Goal: Task Accomplishment & Management: Manage account settings

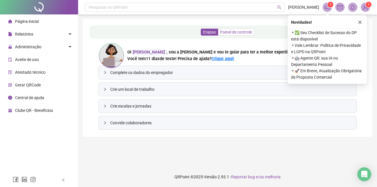
click at [234, 32] on span "Painel de controle" at bounding box center [236, 32] width 32 height 5
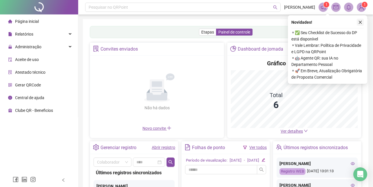
click at [359, 22] on icon "close" at bounding box center [360, 22] width 3 height 3
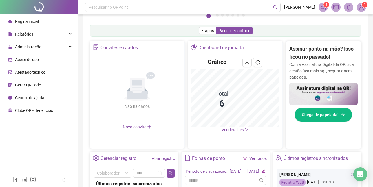
scroll to position [174, 0]
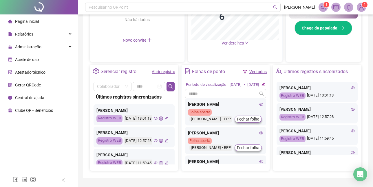
click at [264, 86] on icon "edit" at bounding box center [263, 84] width 3 height 3
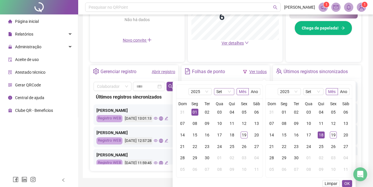
click at [229, 91] on span "Set" at bounding box center [224, 92] width 16 height 6
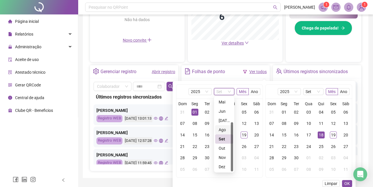
scroll to position [195, 0]
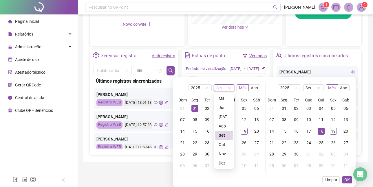
click at [221, 132] on div "Set" at bounding box center [223, 135] width 11 height 6
click at [193, 105] on div "01" at bounding box center [194, 108] width 7 height 7
click at [242, 128] on div "19" at bounding box center [243, 131] width 7 height 7
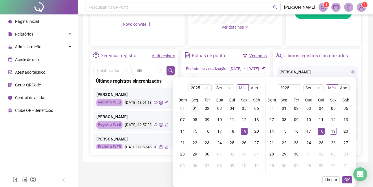
click at [192, 105] on div "01" at bounding box center [194, 108] width 7 height 7
click at [321, 128] on div "18" at bounding box center [320, 131] width 7 height 7
click at [348, 177] on span "OK" at bounding box center [346, 180] width 5 height 6
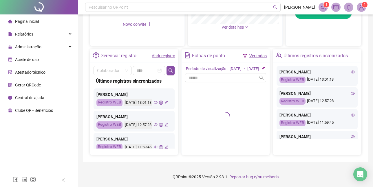
scroll to position [195, 0]
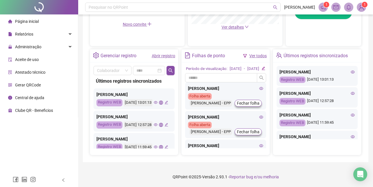
click at [161, 92] on div "Suellanny Pereira Ramos" at bounding box center [133, 94] width 75 height 6
click at [259, 119] on icon "eye" at bounding box center [261, 117] width 4 height 4
click at [23, 49] on span "Administração" at bounding box center [28, 47] width 26 height 5
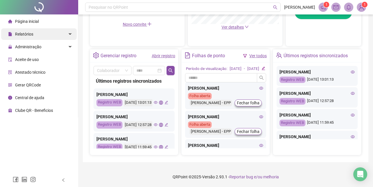
click at [32, 33] on span "Relatórios" at bounding box center [24, 34] width 18 height 5
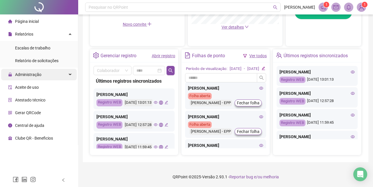
click at [30, 74] on span "Administração" at bounding box center [28, 74] width 26 height 5
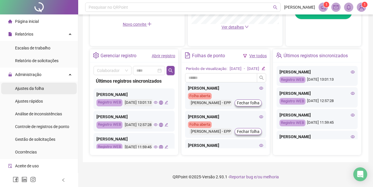
click at [30, 89] on span "Ajustes da folha" at bounding box center [29, 88] width 29 height 5
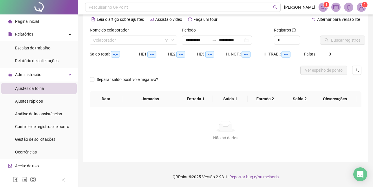
scroll to position [26, 0]
type input "**********"
click at [172, 40] on icon "down" at bounding box center [171, 39] width 3 height 3
click at [137, 40] on input "search" at bounding box center [130, 40] width 75 height 9
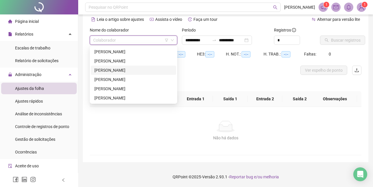
click at [100, 68] on div "[PERSON_NAME]" at bounding box center [133, 70] width 78 height 6
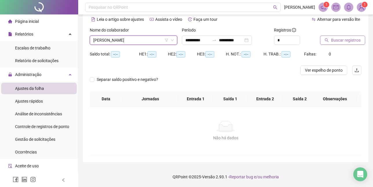
click at [337, 39] on span "Buscar registros" at bounding box center [346, 40] width 30 height 6
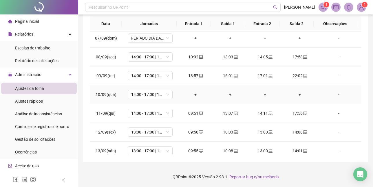
scroll to position [145, 0]
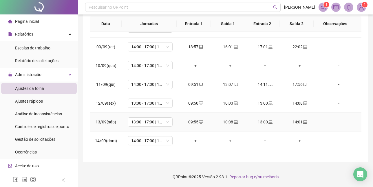
click at [230, 122] on div "10:08" at bounding box center [229, 122] width 25 height 6
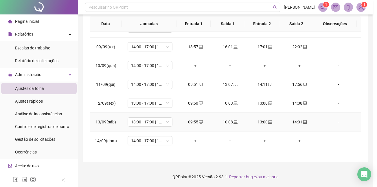
type input "**********"
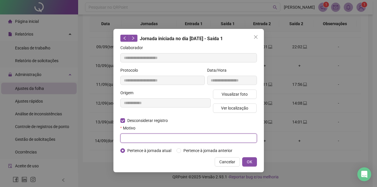
click at [147, 138] on input "text" at bounding box center [188, 138] width 137 height 9
type input "**********"
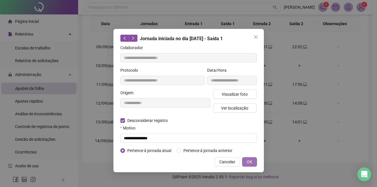
click at [253, 160] on button "OK" at bounding box center [249, 161] width 15 height 9
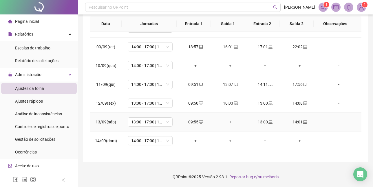
click at [262, 122] on div "13:00" at bounding box center [264, 122] width 25 height 6
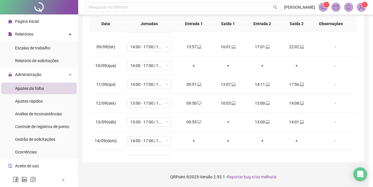
type input "**********"
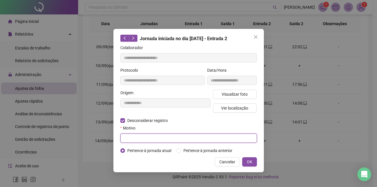
click at [142, 136] on input "text" at bounding box center [188, 138] width 137 height 9
type input "**********"
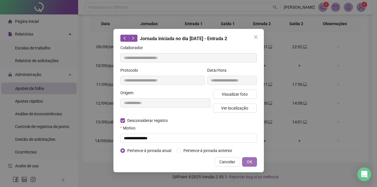
click at [247, 162] on span "OK" at bounding box center [249, 162] width 5 height 6
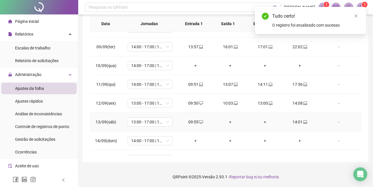
click at [295, 122] on div "14:01" at bounding box center [299, 122] width 25 height 6
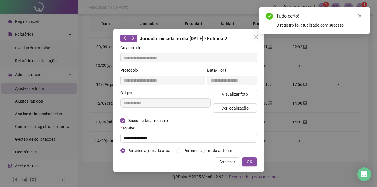
type input "**********"
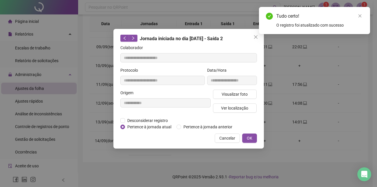
click at [275, 125] on div "**********" at bounding box center [188, 93] width 377 height 187
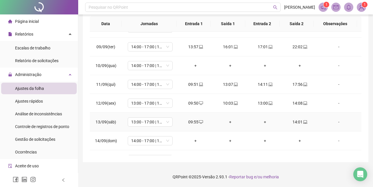
click at [295, 121] on div "14:01" at bounding box center [299, 122] width 25 height 6
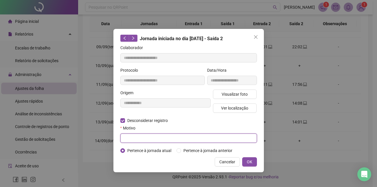
click at [136, 137] on input "text" at bounding box center [188, 138] width 137 height 9
type input "**********"
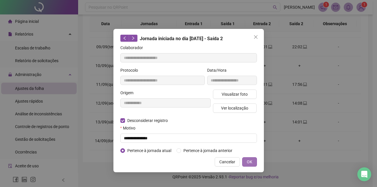
click at [249, 162] on span "OK" at bounding box center [249, 162] width 5 height 6
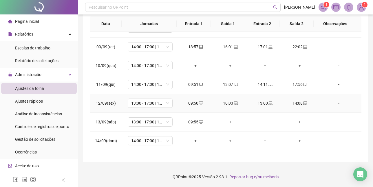
click at [229, 103] on div "10:03" at bounding box center [229, 103] width 25 height 6
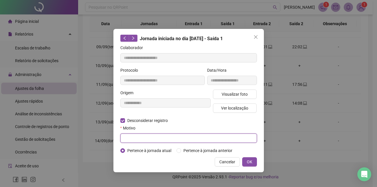
click at [146, 136] on input "text" at bounding box center [188, 138] width 137 height 9
type input "**********"
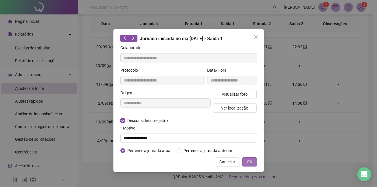
click at [249, 162] on span "OK" at bounding box center [249, 162] width 5 height 6
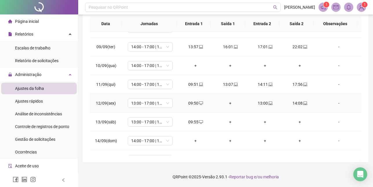
click at [298, 102] on div "14:08" at bounding box center [299, 103] width 25 height 6
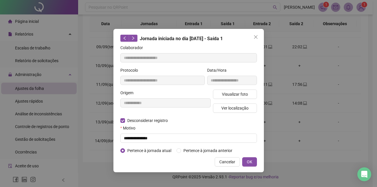
type input "**********"
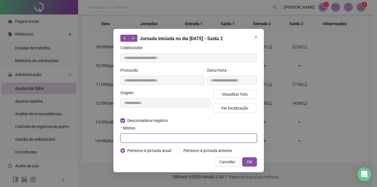
click at [144, 140] on input "text" at bounding box center [188, 138] width 137 height 9
type input "**********"
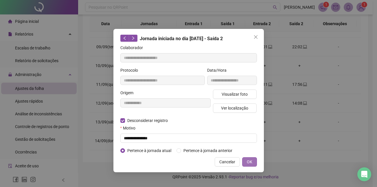
click at [249, 163] on span "OK" at bounding box center [249, 162] width 5 height 6
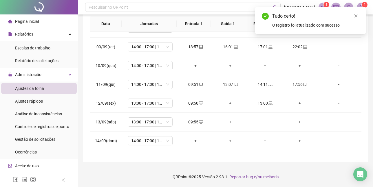
scroll to position [174, 0]
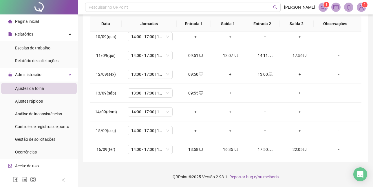
click at [38, 89] on span "Ajustes da folha" at bounding box center [29, 88] width 29 height 5
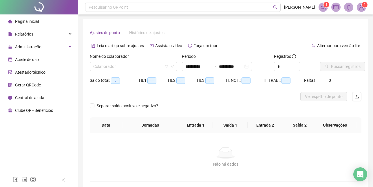
type input "**********"
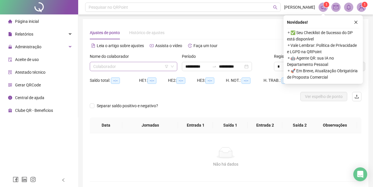
click at [105, 69] on input "search" at bounding box center [130, 66] width 75 height 9
click at [25, 34] on span "Relatórios" at bounding box center [24, 34] width 18 height 5
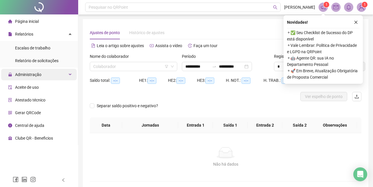
click at [31, 73] on span "Administração" at bounding box center [28, 74] width 26 height 5
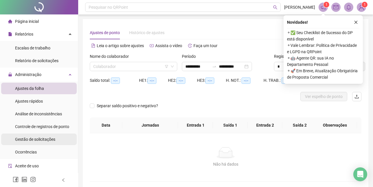
click at [30, 139] on span "Gestão de solicitações" at bounding box center [35, 139] width 40 height 5
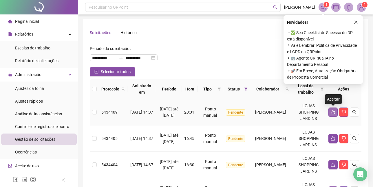
click at [334, 113] on icon "like" at bounding box center [332, 112] width 5 height 5
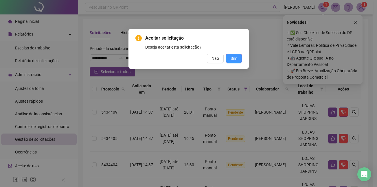
click at [232, 60] on span "Sim" at bounding box center [234, 58] width 7 height 6
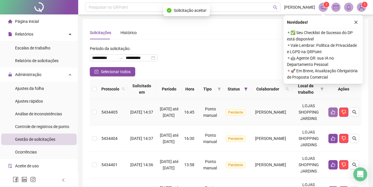
click at [332, 112] on icon "like" at bounding box center [332, 112] width 5 height 5
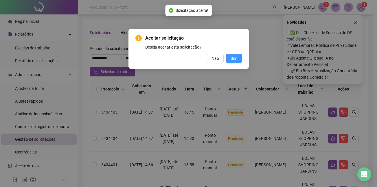
click at [234, 58] on span "Sim" at bounding box center [234, 58] width 7 height 6
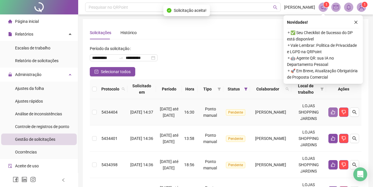
click at [332, 113] on icon "like" at bounding box center [332, 112] width 5 height 5
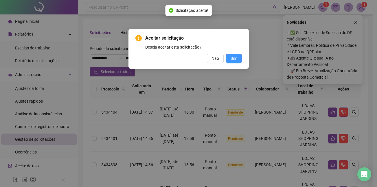
click at [229, 60] on button "Sim" at bounding box center [234, 58] width 16 height 9
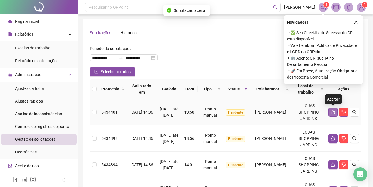
click at [330, 112] on button "button" at bounding box center [332, 112] width 9 height 9
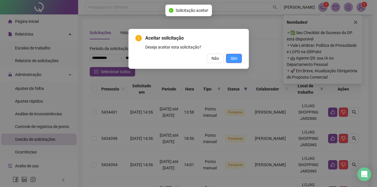
click at [234, 57] on span "Sim" at bounding box center [234, 58] width 7 height 6
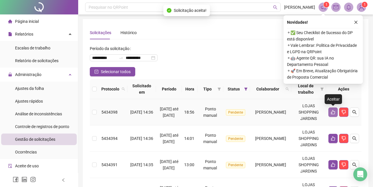
click at [335, 109] on button "button" at bounding box center [332, 112] width 9 height 9
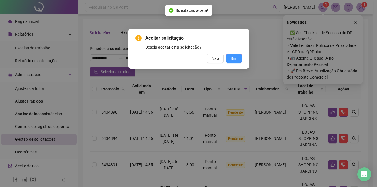
click at [227, 56] on button "Sim" at bounding box center [234, 58] width 16 height 9
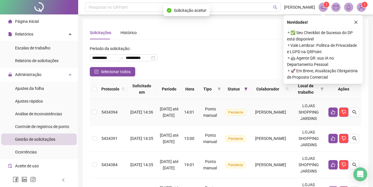
click at [338, 106] on td at bounding box center [343, 112] width 35 height 26
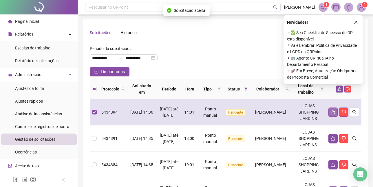
click at [334, 109] on button "button" at bounding box center [332, 112] width 9 height 9
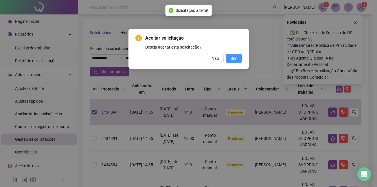
click at [235, 61] on span "Sim" at bounding box center [234, 58] width 7 height 6
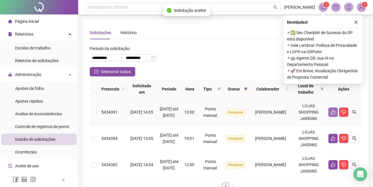
click at [334, 114] on icon "like" at bounding box center [333, 112] width 4 height 4
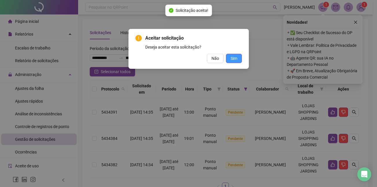
click at [235, 58] on span "Sim" at bounding box center [234, 58] width 7 height 6
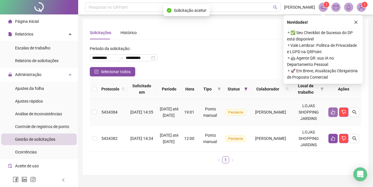
click at [334, 111] on icon "like" at bounding box center [332, 112] width 5 height 5
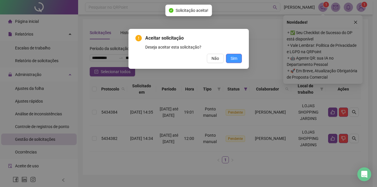
click at [235, 56] on span "Sim" at bounding box center [234, 58] width 7 height 6
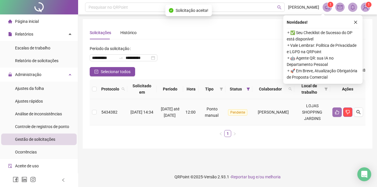
click at [337, 112] on icon "like" at bounding box center [337, 112] width 5 height 5
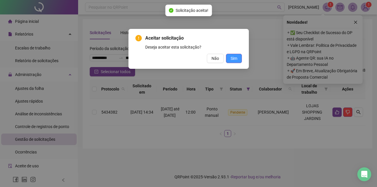
click at [230, 60] on button "Sim" at bounding box center [234, 58] width 16 height 9
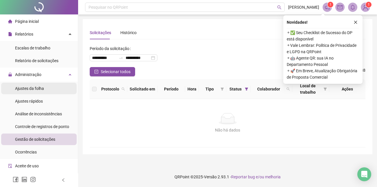
click at [34, 88] on span "Ajustes da folha" at bounding box center [29, 88] width 29 height 5
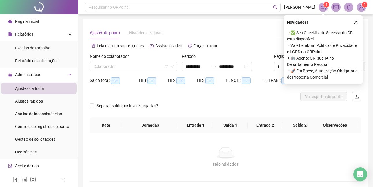
type input "**********"
click at [101, 67] on input "search" at bounding box center [130, 66] width 75 height 9
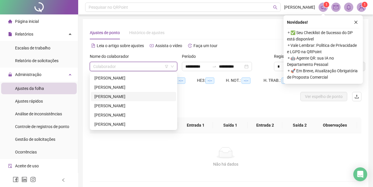
click at [113, 97] on div "[PERSON_NAME]" at bounding box center [133, 96] width 78 height 6
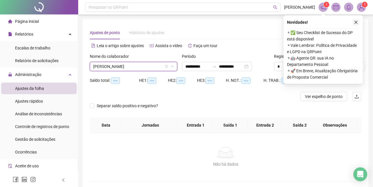
click at [357, 21] on icon "close" at bounding box center [356, 22] width 4 height 4
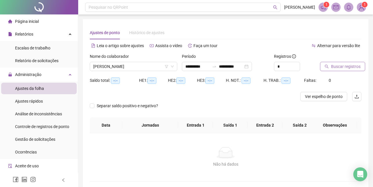
click at [341, 67] on span "Buscar registros" at bounding box center [346, 66] width 30 height 6
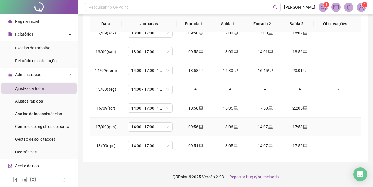
scroll to position [157, 0]
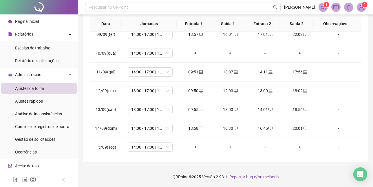
click at [27, 21] on span "Página inicial" at bounding box center [27, 21] width 24 height 5
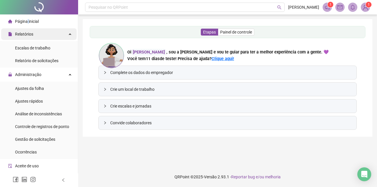
click at [27, 34] on span "Relatórios" at bounding box center [24, 34] width 18 height 5
click at [236, 32] on span "Painel de controle" at bounding box center [236, 32] width 32 height 5
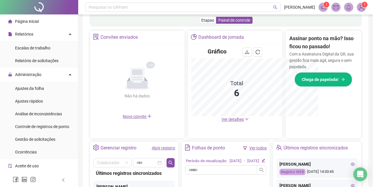
scroll to position [183, 0]
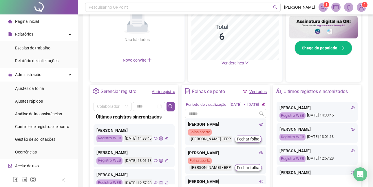
scroll to position [125, 0]
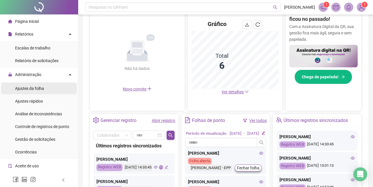
click at [35, 89] on span "Ajustes da folha" at bounding box center [29, 88] width 29 height 5
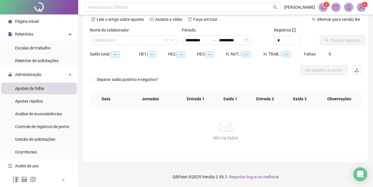
scroll to position [26, 0]
type input "**********"
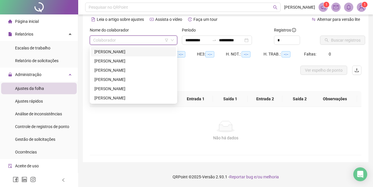
click at [110, 38] on input "search" at bounding box center [130, 40] width 75 height 9
click at [105, 69] on div "[PERSON_NAME]" at bounding box center [133, 70] width 78 height 6
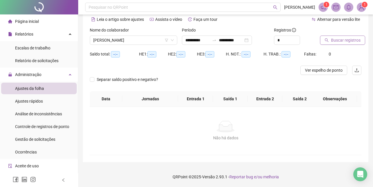
click at [336, 41] on span "Buscar registros" at bounding box center [346, 40] width 30 height 6
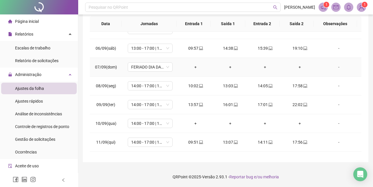
scroll to position [145, 0]
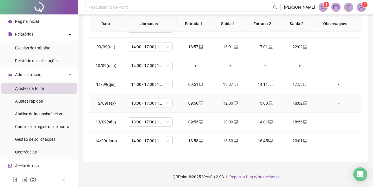
click at [295, 101] on div "18:02" at bounding box center [299, 103] width 25 height 6
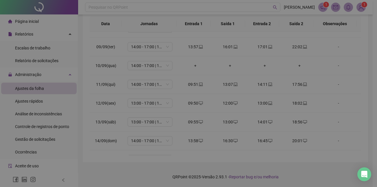
type input "**********"
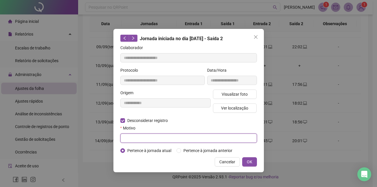
click at [135, 135] on input "text" at bounding box center [188, 138] width 137 height 9
type input "**********"
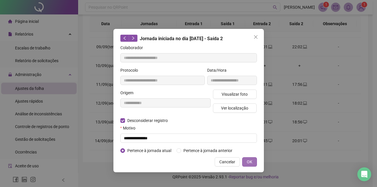
click at [247, 161] on span "OK" at bounding box center [249, 162] width 5 height 6
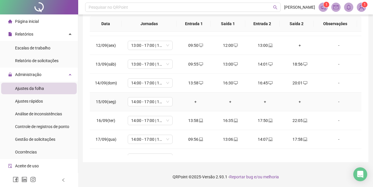
scroll to position [215, 0]
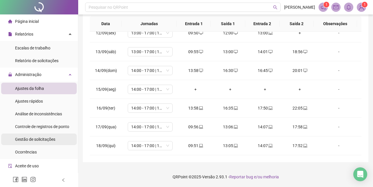
click at [34, 139] on span "Gestão de solicitações" at bounding box center [35, 139] width 40 height 5
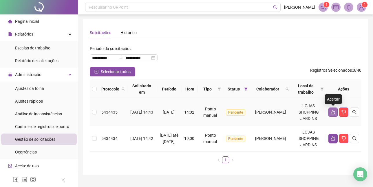
click at [334, 111] on icon "like" at bounding box center [332, 112] width 5 height 5
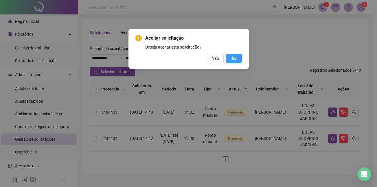
click at [232, 56] on span "Sim" at bounding box center [234, 58] width 7 height 6
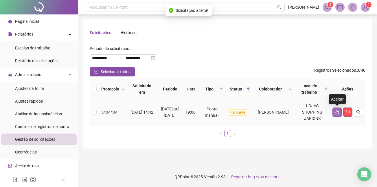
click at [337, 113] on icon "like" at bounding box center [337, 112] width 5 height 5
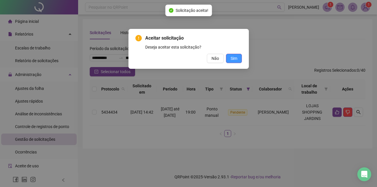
click at [233, 58] on span "Sim" at bounding box center [234, 58] width 7 height 6
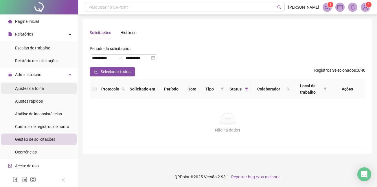
click at [33, 90] on span "Ajustes da folha" at bounding box center [29, 88] width 29 height 5
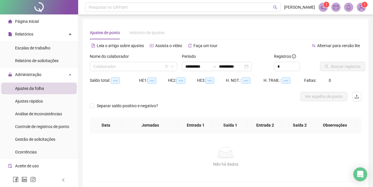
type input "**********"
click at [106, 65] on input "search" at bounding box center [130, 66] width 75 height 9
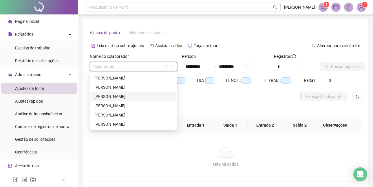
click at [106, 98] on div "[PERSON_NAME]" at bounding box center [133, 96] width 78 height 6
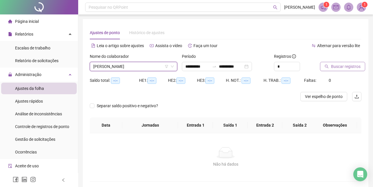
click at [338, 66] on span "Buscar registros" at bounding box center [346, 66] width 30 height 6
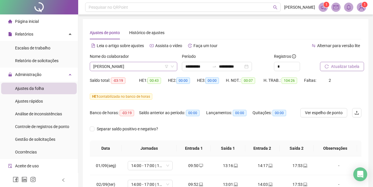
click at [173, 67] on icon "down" at bounding box center [171, 66] width 3 height 3
click at [119, 65] on span "[PERSON_NAME]" at bounding box center [133, 66] width 80 height 9
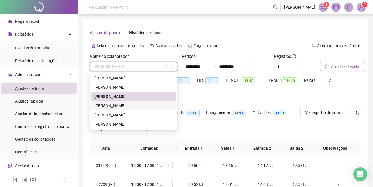
click at [109, 105] on div "[PERSON_NAME]" at bounding box center [133, 106] width 78 height 6
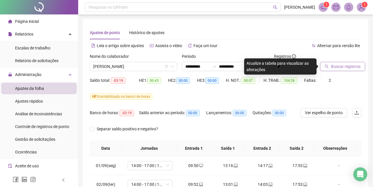
click at [348, 65] on span "Buscar registros" at bounding box center [346, 66] width 30 height 6
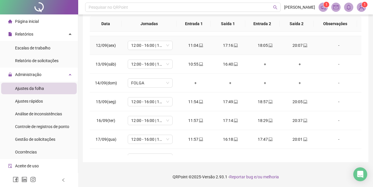
scroll to position [174, 0]
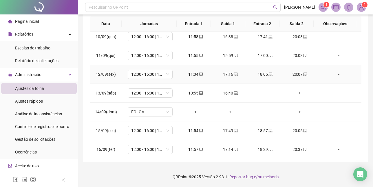
click at [261, 74] on div "18:05" at bounding box center [264, 74] width 25 height 6
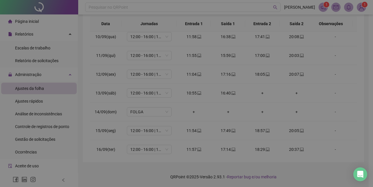
type input "**********"
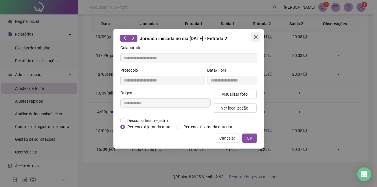
click at [255, 34] on button "Close" at bounding box center [255, 36] width 9 height 9
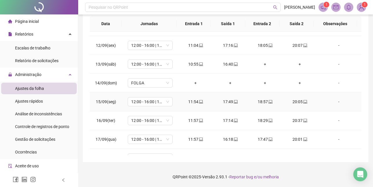
scroll to position [215, 0]
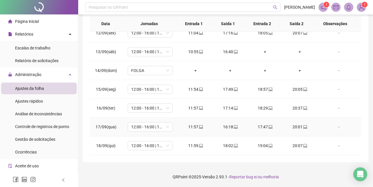
click at [261, 126] on div "17:47" at bounding box center [264, 127] width 25 height 6
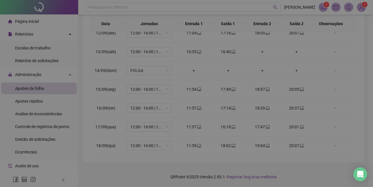
type input "**********"
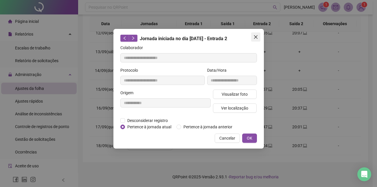
click at [253, 34] on button "Close" at bounding box center [255, 36] width 9 height 9
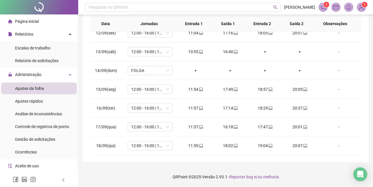
click at [31, 21] on span "Página inicial" at bounding box center [27, 21] width 24 height 5
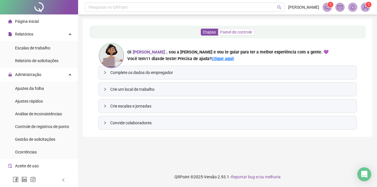
click at [234, 33] on span "Painel de controle" at bounding box center [236, 32] width 32 height 5
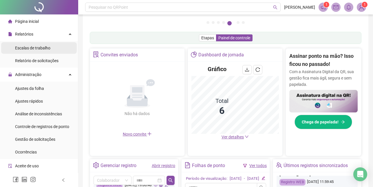
scroll to position [51, 0]
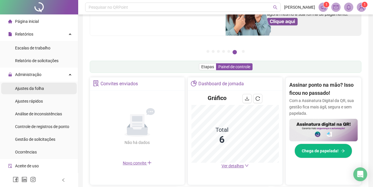
click at [32, 89] on span "Ajustes da folha" at bounding box center [29, 88] width 29 height 5
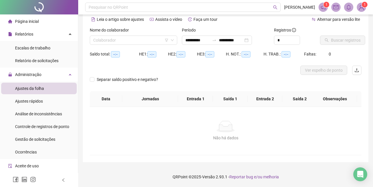
scroll to position [26, 0]
type input "**********"
click at [102, 41] on input "search" at bounding box center [130, 40] width 75 height 9
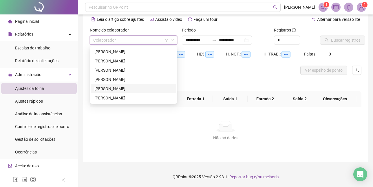
click at [108, 88] on div "[PERSON_NAME]" at bounding box center [133, 89] width 78 height 6
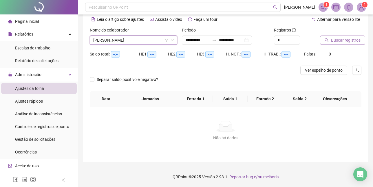
click at [348, 40] on span "Buscar registros" at bounding box center [346, 40] width 30 height 6
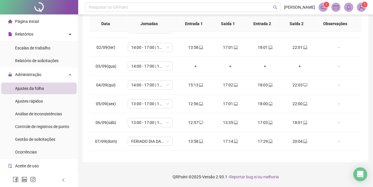
scroll to position [0, 0]
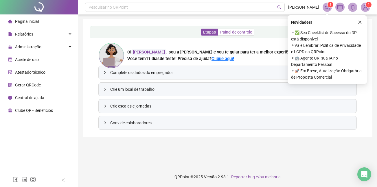
click at [245, 33] on span "Painel de controle" at bounding box center [236, 32] width 32 height 5
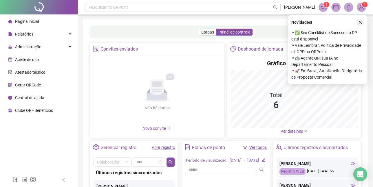
click at [363, 21] on button "button" at bounding box center [360, 22] width 7 height 7
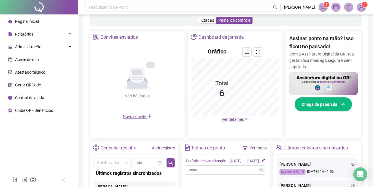
scroll to position [39, 0]
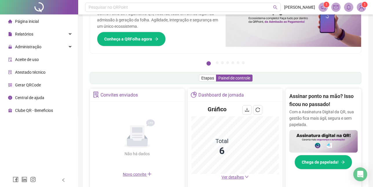
click at [27, 22] on span "Página inicial" at bounding box center [27, 21] width 24 height 5
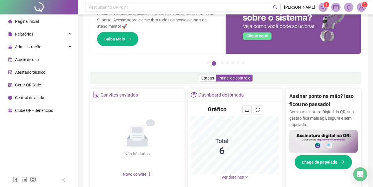
click at [25, 19] on span "Página inicial" at bounding box center [27, 21] width 24 height 5
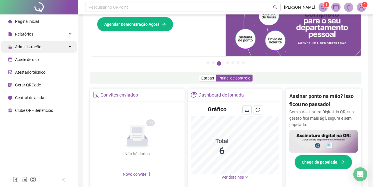
click at [27, 47] on span "Administração" at bounding box center [28, 47] width 26 height 5
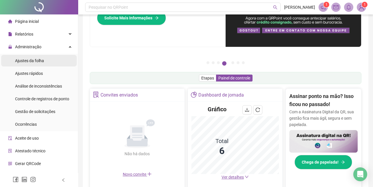
click at [37, 60] on span "Ajustes da folha" at bounding box center [29, 60] width 29 height 5
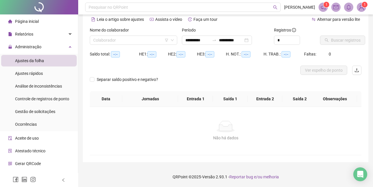
scroll to position [26, 0]
type input "**********"
click at [142, 41] on input "search" at bounding box center [130, 40] width 75 height 9
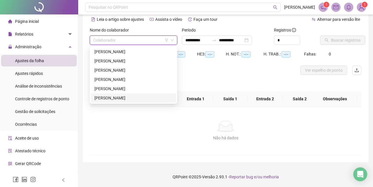
click at [104, 97] on div "[PERSON_NAME]" at bounding box center [133, 98] width 78 height 6
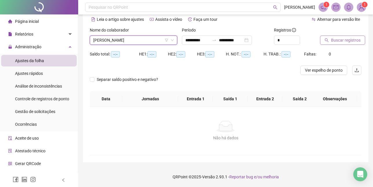
click at [335, 39] on span "Buscar registros" at bounding box center [346, 40] width 30 height 6
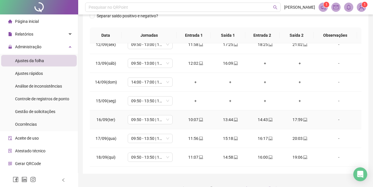
scroll to position [125, 0]
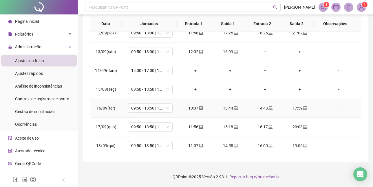
click at [194, 108] on div "10:07" at bounding box center [195, 108] width 25 height 6
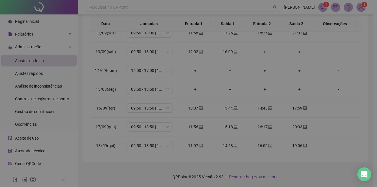
type input "**********"
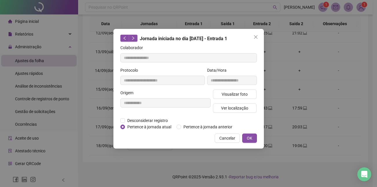
click at [321, 91] on div "**********" at bounding box center [188, 93] width 377 height 187
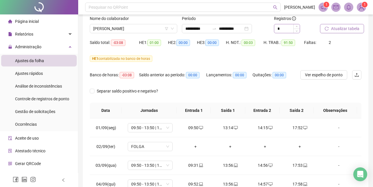
scroll to position [0, 0]
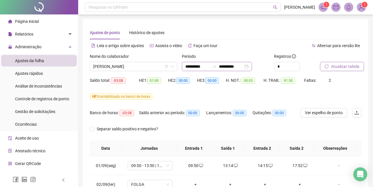
click at [252, 66] on div "**********" at bounding box center [217, 66] width 70 height 9
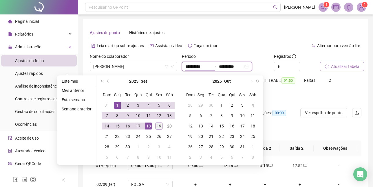
type input "**********"
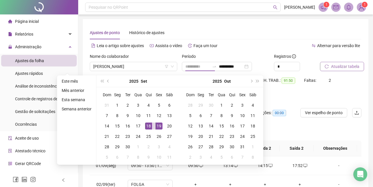
click at [161, 125] on div "19" at bounding box center [158, 126] width 7 height 7
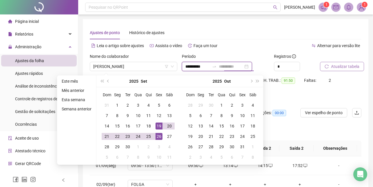
type input "**********"
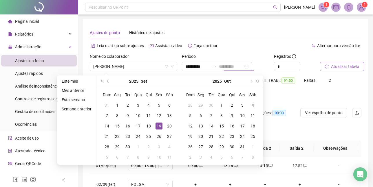
click at [157, 125] on div "19" at bounding box center [158, 126] width 7 height 7
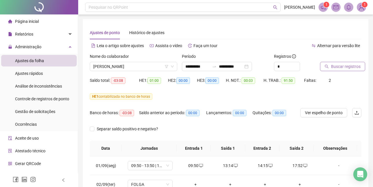
click at [336, 68] on span "Buscar registros" at bounding box center [346, 66] width 30 height 6
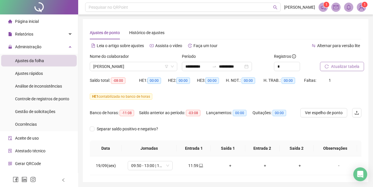
scroll to position [20, 0]
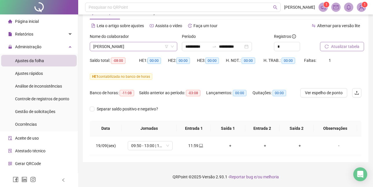
click at [133, 45] on span "[PERSON_NAME]" at bounding box center [133, 46] width 80 height 9
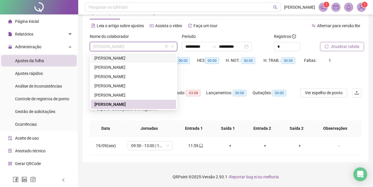
click at [102, 57] on div "[PERSON_NAME]" at bounding box center [133, 58] width 78 height 6
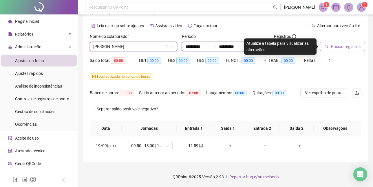
click at [199, 45] on input "**********" at bounding box center [197, 46] width 24 height 6
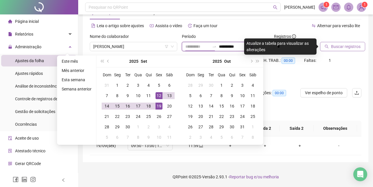
type input "**********"
click at [159, 95] on div "12" at bounding box center [158, 95] width 7 height 7
type input "**********"
click at [160, 104] on div "19" at bounding box center [158, 106] width 7 height 7
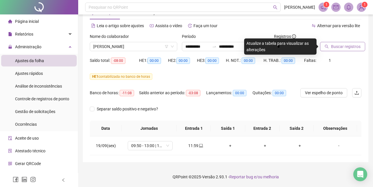
click at [231, 30] on div "Alternar para versão lite" at bounding box center [293, 25] width 136 height 9
click at [352, 45] on span "Buscar registros" at bounding box center [346, 46] width 30 height 6
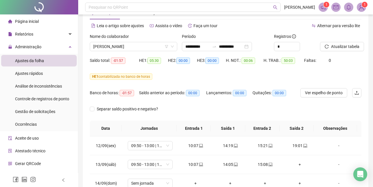
scroll to position [78, 0]
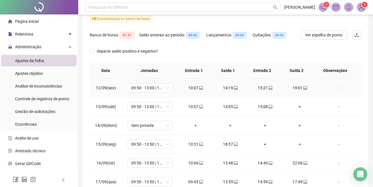
click at [192, 88] on div "10:07" at bounding box center [195, 88] width 25 height 6
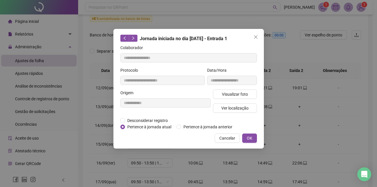
type input "**********"
click at [254, 36] on icon "close" at bounding box center [255, 37] width 5 height 5
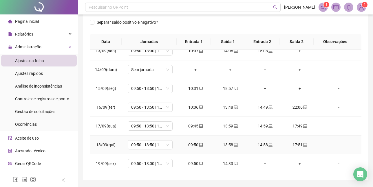
scroll to position [125, 0]
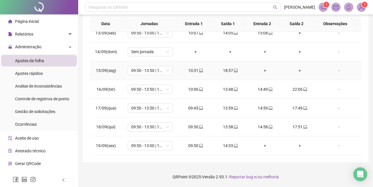
click at [191, 70] on div "10:31" at bounding box center [195, 70] width 25 height 6
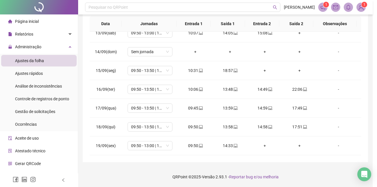
type input "**********"
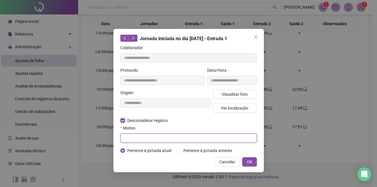
click at [137, 137] on input "text" at bounding box center [188, 138] width 137 height 9
type input "*"
type input "**********"
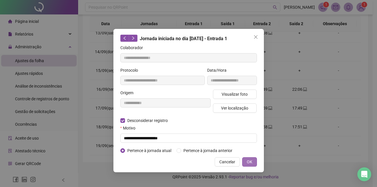
click at [251, 161] on span "OK" at bounding box center [249, 162] width 5 height 6
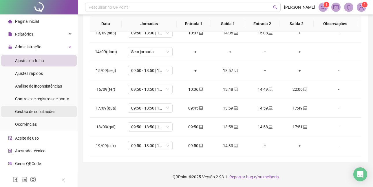
click at [40, 111] on span "Gestão de solicitações" at bounding box center [35, 111] width 40 height 5
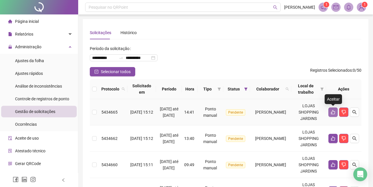
click at [331, 113] on icon "like" at bounding box center [333, 112] width 4 height 4
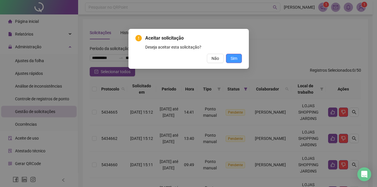
click at [231, 59] on span "Sim" at bounding box center [234, 58] width 7 height 6
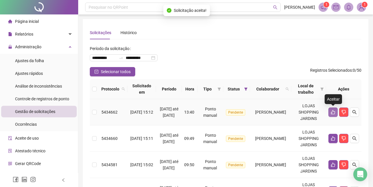
click at [333, 111] on icon "like" at bounding box center [333, 112] width 4 height 4
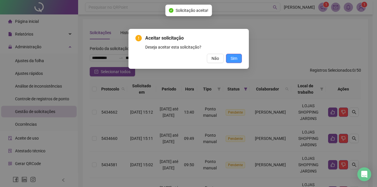
click at [235, 57] on span "Sim" at bounding box center [234, 58] width 7 height 6
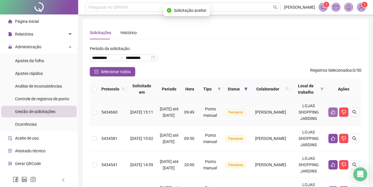
click at [331, 109] on button "button" at bounding box center [332, 112] width 9 height 9
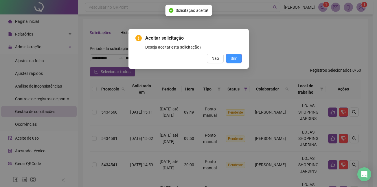
click at [232, 57] on span "Sim" at bounding box center [234, 58] width 7 height 6
click at [236, 60] on span "Sim" at bounding box center [234, 58] width 7 height 6
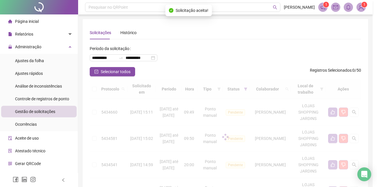
click at [230, 57] on div "Aceitar solicitação Deseja aceitar esta solicitação? Não Sim" at bounding box center [188, 93] width 377 height 187
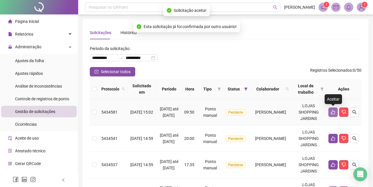
click at [331, 113] on icon "like" at bounding box center [333, 112] width 4 height 4
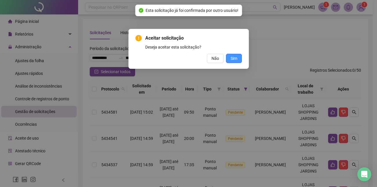
click at [234, 60] on span "Sim" at bounding box center [234, 58] width 7 height 6
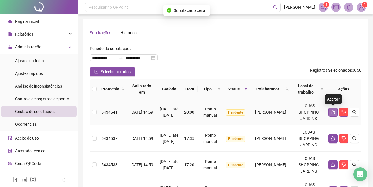
click at [336, 114] on button "button" at bounding box center [332, 112] width 9 height 9
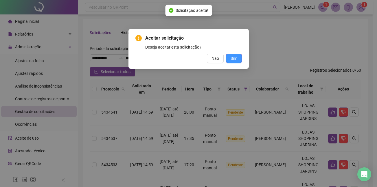
click at [239, 58] on button "Sim" at bounding box center [234, 58] width 16 height 9
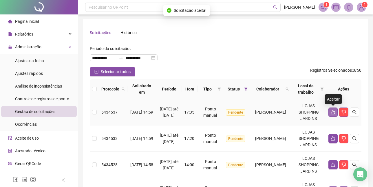
click at [333, 113] on icon "like" at bounding box center [332, 112] width 5 height 5
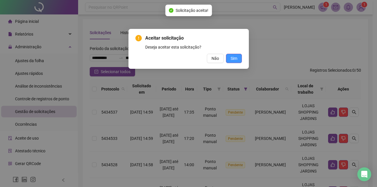
drag, startPoint x: 231, startPoint y: 52, endPoint x: 233, endPoint y: 59, distance: 7.2
click at [231, 54] on div "Aceitar solicitação Deseja aceitar esta solicitação? Não Sim" at bounding box center [188, 49] width 106 height 28
click at [233, 59] on span "Sim" at bounding box center [234, 58] width 7 height 6
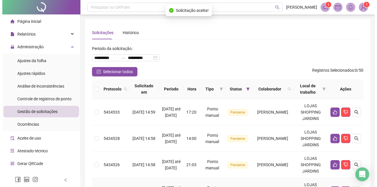
scroll to position [65, 0]
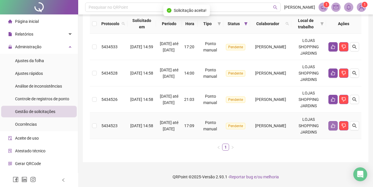
click at [328, 124] on button "button" at bounding box center [332, 125] width 9 height 9
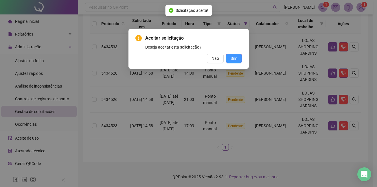
click at [236, 59] on span "Sim" at bounding box center [234, 58] width 7 height 6
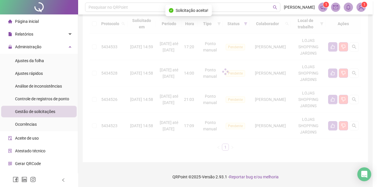
scroll to position [39, 0]
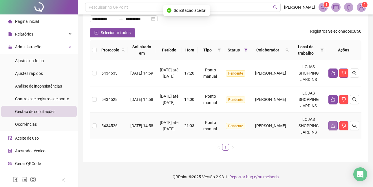
click at [335, 124] on button "button" at bounding box center [332, 125] width 9 height 9
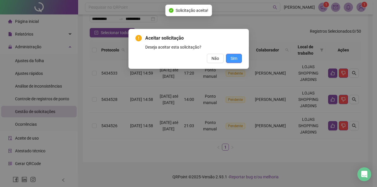
click at [238, 60] on button "Sim" at bounding box center [234, 58] width 16 height 9
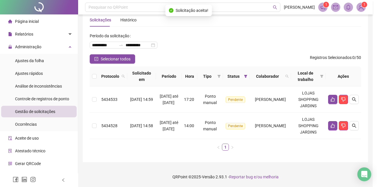
scroll to position [13, 0]
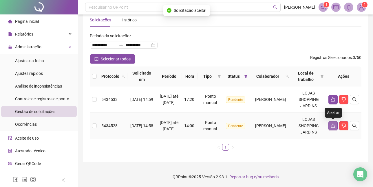
click at [336, 125] on button "button" at bounding box center [332, 125] width 9 height 9
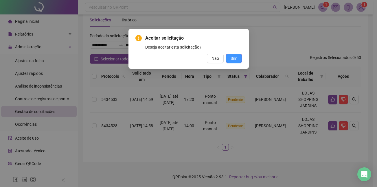
click at [239, 59] on button "Sim" at bounding box center [234, 58] width 16 height 9
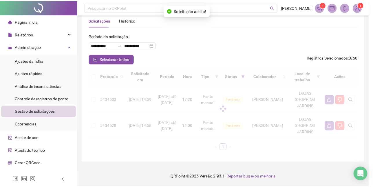
scroll to position [0, 0]
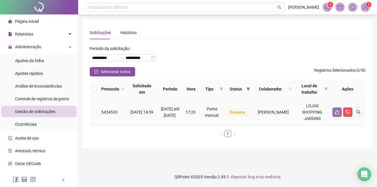
click at [339, 109] on button "button" at bounding box center [336, 112] width 9 height 9
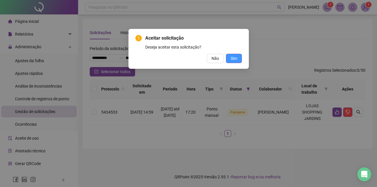
click at [228, 57] on button "Sim" at bounding box center [234, 58] width 16 height 9
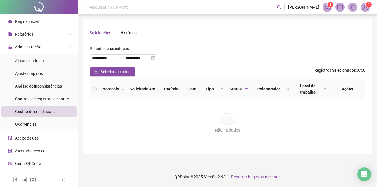
click at [25, 21] on span "Página inicial" at bounding box center [27, 21] width 24 height 5
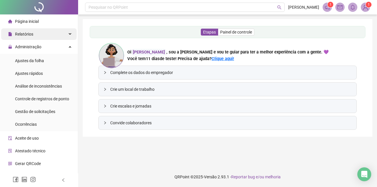
click at [25, 36] on span "Relatórios" at bounding box center [24, 34] width 18 height 5
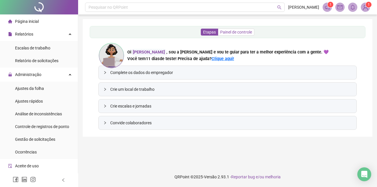
click at [235, 32] on span "Painel de controle" at bounding box center [236, 32] width 32 height 5
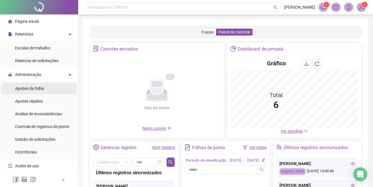
click at [37, 89] on span "Ajustes da folha" at bounding box center [29, 88] width 29 height 5
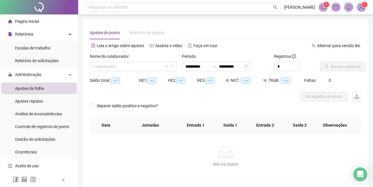
type input "**********"
click at [153, 67] on input "search" at bounding box center [130, 66] width 75 height 9
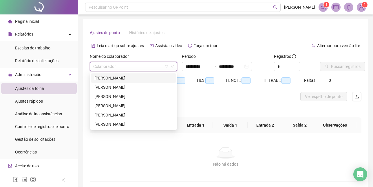
click at [106, 79] on div "[PERSON_NAME]" at bounding box center [133, 78] width 78 height 6
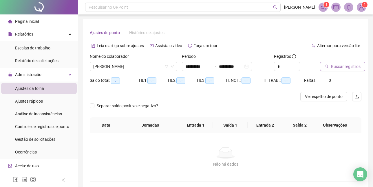
click at [350, 63] on button "Buscar registros" at bounding box center [342, 66] width 45 height 9
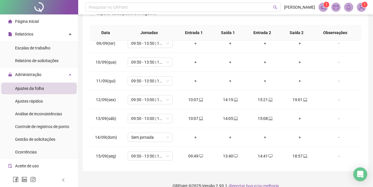
scroll to position [215, 0]
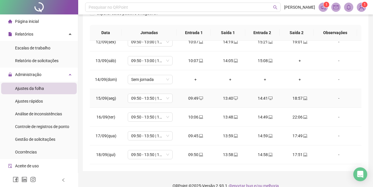
click at [295, 99] on div "18:57" at bounding box center [299, 98] width 25 height 6
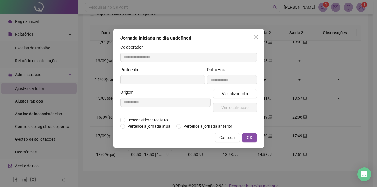
type input "**********"
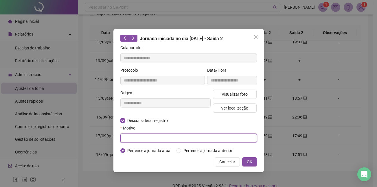
click at [150, 136] on input "text" at bounding box center [188, 138] width 137 height 9
type input "**********"
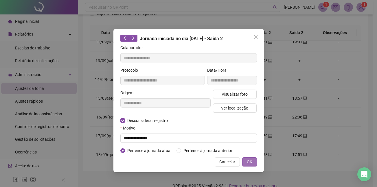
click at [250, 161] on span "OK" at bounding box center [249, 162] width 5 height 6
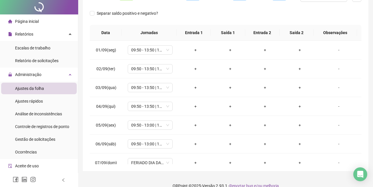
scroll to position [0, 0]
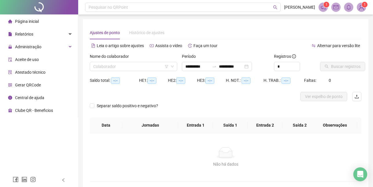
type input "**********"
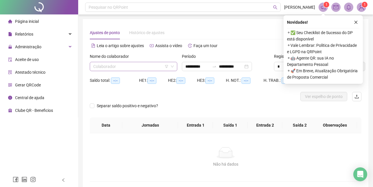
click at [126, 67] on input "search" at bounding box center [130, 66] width 75 height 9
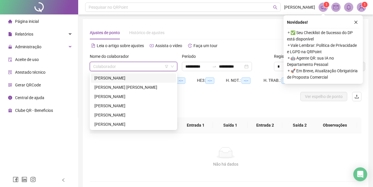
click at [107, 78] on div "[PERSON_NAME]" at bounding box center [133, 78] width 78 height 6
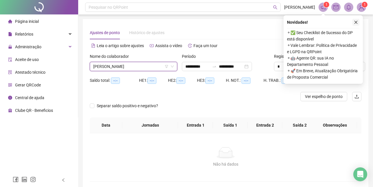
click at [355, 21] on icon "close" at bounding box center [356, 22] width 4 height 4
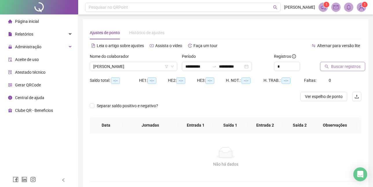
click at [342, 66] on span "Buscar registros" at bounding box center [346, 66] width 30 height 6
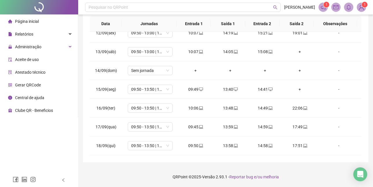
scroll to position [96, 0]
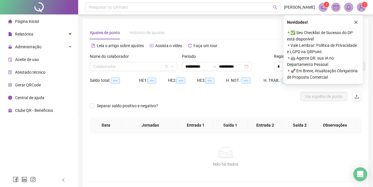
type input "**********"
click at [104, 68] on input "search" at bounding box center [130, 66] width 75 height 9
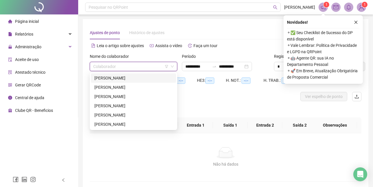
click at [104, 78] on div "[PERSON_NAME]" at bounding box center [133, 78] width 78 height 6
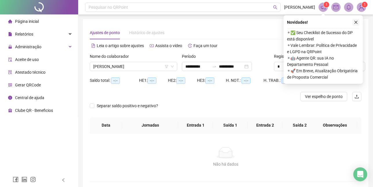
click at [355, 21] on icon "close" at bounding box center [356, 22] width 4 height 4
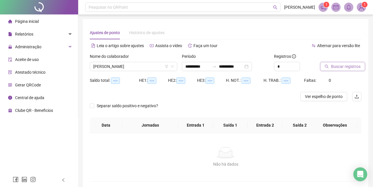
click at [343, 67] on span "Buscar registros" at bounding box center [346, 66] width 30 height 6
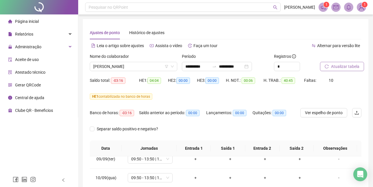
click at [28, 19] on span "Página inicial" at bounding box center [27, 21] width 24 height 5
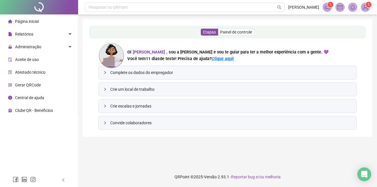
click at [33, 19] on span "Página inicial" at bounding box center [27, 21] width 24 height 5
click at [29, 45] on span "Administração" at bounding box center [28, 47] width 26 height 5
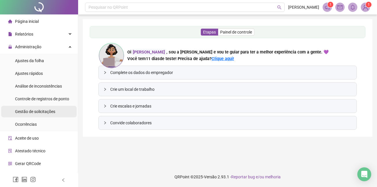
click at [40, 112] on span "Gestão de solicitações" at bounding box center [35, 111] width 40 height 5
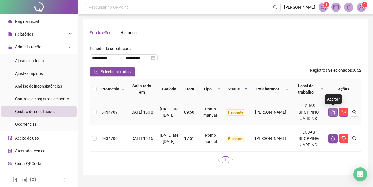
click at [330, 112] on button "button" at bounding box center [332, 112] width 9 height 9
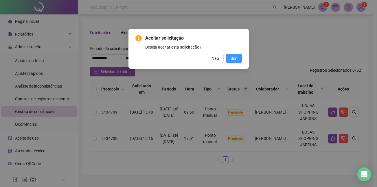
click at [234, 56] on span "Sim" at bounding box center [234, 58] width 7 height 6
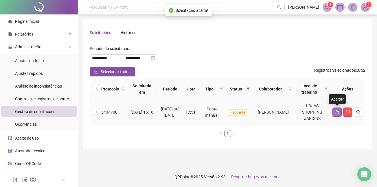
click at [336, 112] on icon "like" at bounding box center [337, 112] width 4 height 4
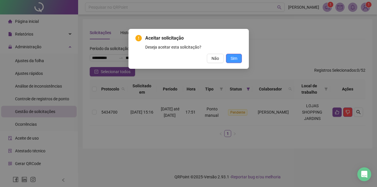
click at [229, 58] on button "Sim" at bounding box center [234, 58] width 16 height 9
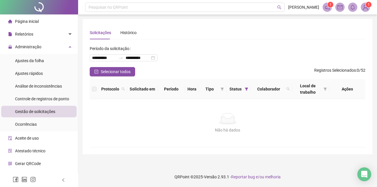
click at [21, 23] on span "Página inicial" at bounding box center [27, 21] width 24 height 5
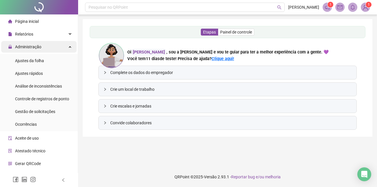
click at [29, 45] on span "Administração" at bounding box center [28, 47] width 26 height 5
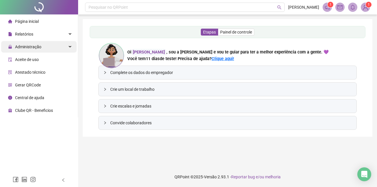
click at [32, 48] on span "Administração" at bounding box center [28, 47] width 26 height 5
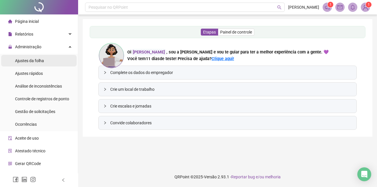
click at [36, 60] on span "Ajustes da folha" at bounding box center [29, 60] width 29 height 5
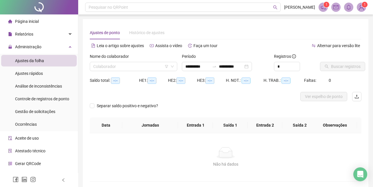
type input "**********"
click at [108, 64] on input "search" at bounding box center [130, 66] width 75 height 9
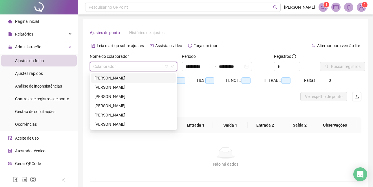
click at [114, 78] on div "[PERSON_NAME]" at bounding box center [133, 78] width 78 height 6
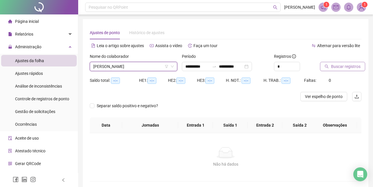
click at [343, 68] on span "Buscar registros" at bounding box center [346, 66] width 30 height 6
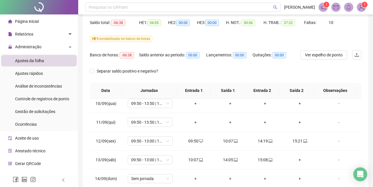
scroll to position [203, 0]
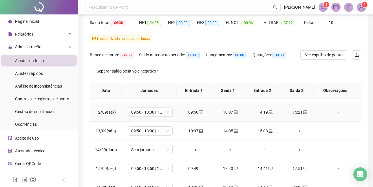
click at [223, 112] on div "10:07" at bounding box center [229, 112] width 25 height 6
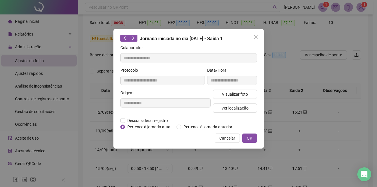
type input "**********"
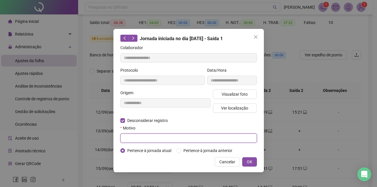
click at [157, 139] on input "text" at bounding box center [188, 138] width 137 height 9
type input "**********"
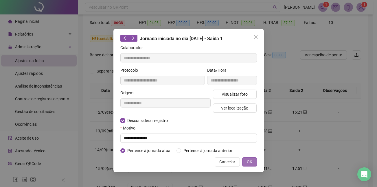
click at [251, 160] on span "OK" at bounding box center [249, 162] width 5 height 6
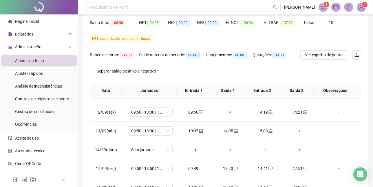
click at [33, 21] on span "Página inicial" at bounding box center [27, 21] width 24 height 5
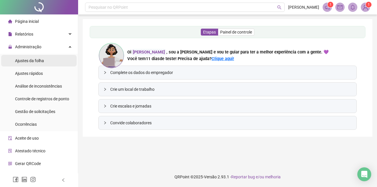
click at [34, 60] on span "Ajustes da folha" at bounding box center [29, 60] width 29 height 5
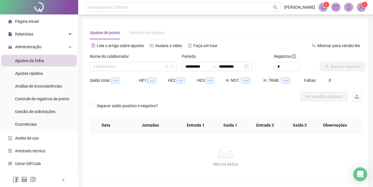
type input "**********"
click at [126, 66] on input "search" at bounding box center [130, 66] width 75 height 9
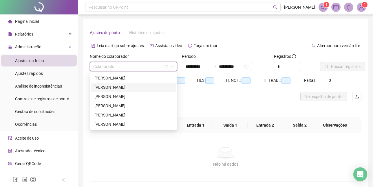
click at [108, 77] on div "[PERSON_NAME]" at bounding box center [133, 78] width 78 height 6
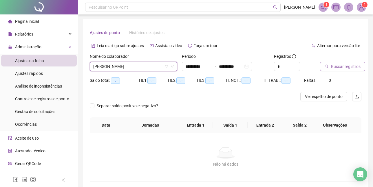
click at [348, 67] on span "Buscar registros" at bounding box center [346, 66] width 30 height 6
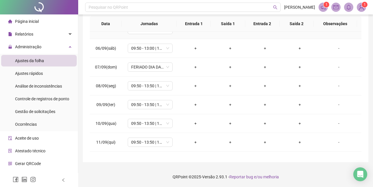
scroll to position [203, 0]
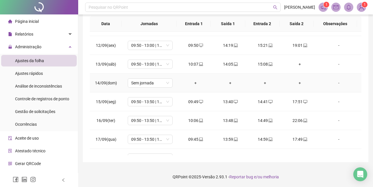
drag, startPoint x: 192, startPoint y: 120, endPoint x: 335, endPoint y: 77, distance: 149.4
click at [335, 77] on td "-" at bounding box center [339, 83] width 44 height 19
click at [192, 121] on div "10:06" at bounding box center [195, 120] width 25 height 6
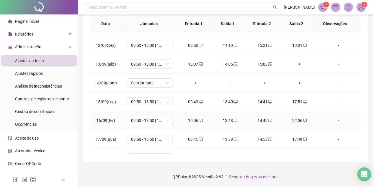
type input "**********"
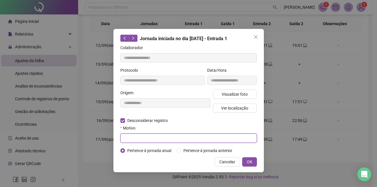
click at [141, 139] on input "text" at bounding box center [188, 138] width 137 height 9
click at [129, 137] on input "**********" at bounding box center [188, 138] width 137 height 9
type input "**********"
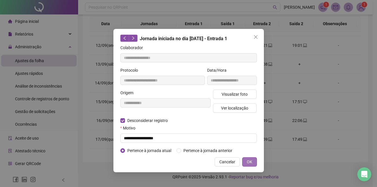
click at [251, 161] on span "OK" at bounding box center [249, 162] width 5 height 6
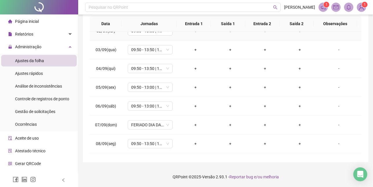
scroll to position [0, 0]
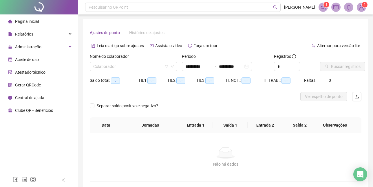
type input "**********"
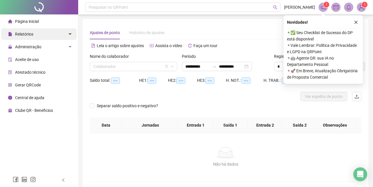
click at [27, 34] on span "Relatórios" at bounding box center [24, 34] width 18 height 5
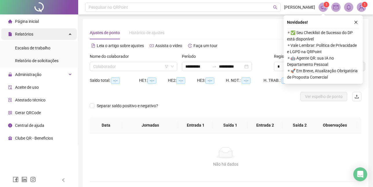
click at [26, 36] on span "Relatórios" at bounding box center [24, 34] width 18 height 5
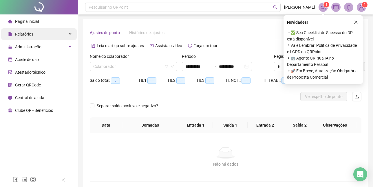
click at [27, 37] on span "Relatórios" at bounding box center [20, 34] width 25 height 12
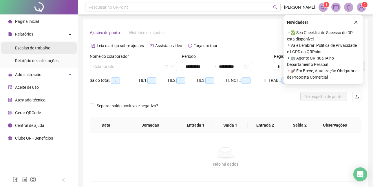
click at [28, 48] on span "Escalas de trabalho" at bounding box center [32, 48] width 35 height 5
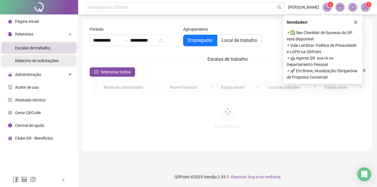
type input "**********"
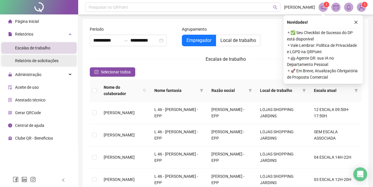
click at [26, 62] on span "Relatório de solicitações" at bounding box center [36, 60] width 43 height 5
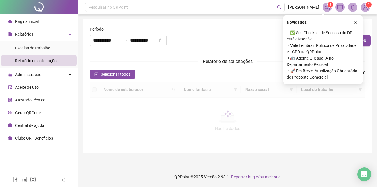
type input "**********"
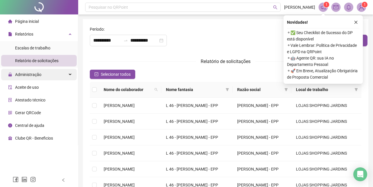
click at [24, 76] on span "Administração" at bounding box center [28, 74] width 26 height 5
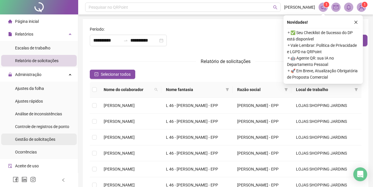
click at [33, 139] on span "Gestão de solicitações" at bounding box center [35, 139] width 40 height 5
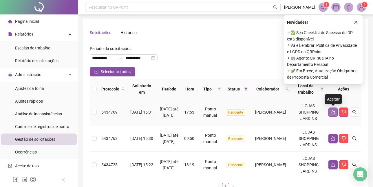
click at [334, 112] on icon "like" at bounding box center [332, 112] width 5 height 5
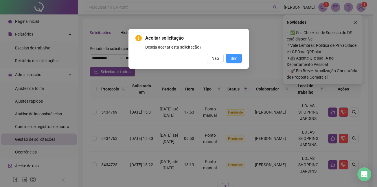
click at [238, 60] on button "Sim" at bounding box center [234, 58] width 16 height 9
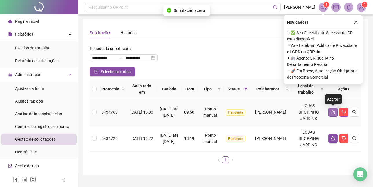
click at [333, 109] on button "button" at bounding box center [332, 112] width 9 height 9
click at [333, 109] on body "**********" at bounding box center [186, 93] width 373 height 187
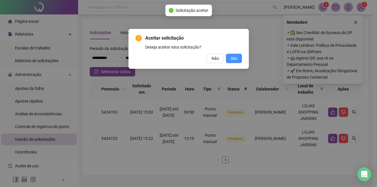
click at [234, 58] on span "Sim" at bounding box center [234, 58] width 7 height 6
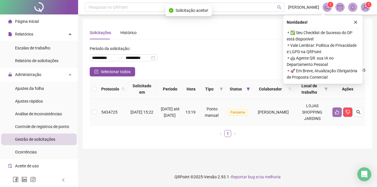
click at [334, 114] on button "button" at bounding box center [336, 112] width 9 height 9
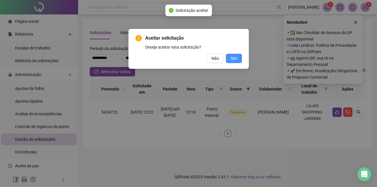
click at [234, 57] on span "Sim" at bounding box center [234, 58] width 7 height 6
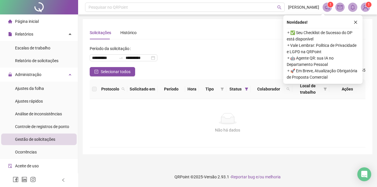
click at [22, 22] on span "Página inicial" at bounding box center [27, 21] width 24 height 5
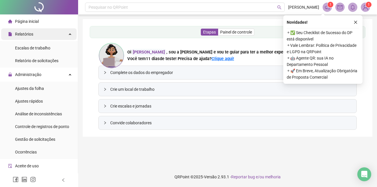
click at [24, 34] on span "Relatórios" at bounding box center [24, 34] width 18 height 5
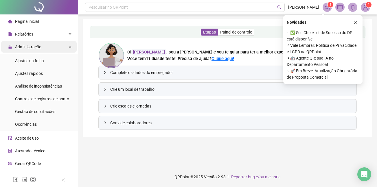
click at [27, 45] on span "Administração" at bounding box center [28, 47] width 26 height 5
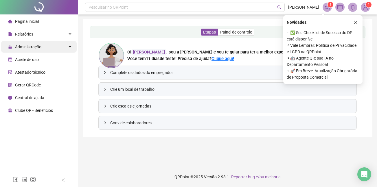
click at [31, 46] on span "Administração" at bounding box center [28, 47] width 26 height 5
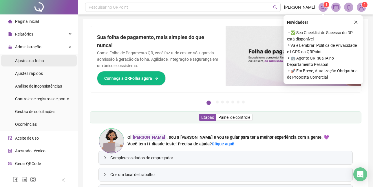
click at [34, 60] on span "Ajustes da folha" at bounding box center [29, 60] width 29 height 5
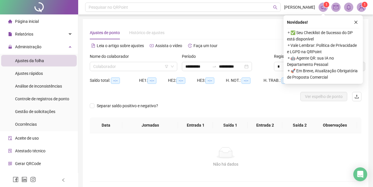
type input "**********"
click at [353, 22] on button "button" at bounding box center [355, 22] width 7 height 7
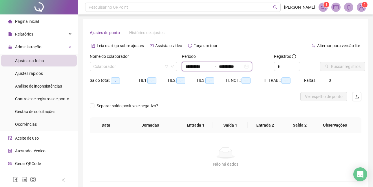
click at [189, 67] on input "**********" at bounding box center [197, 66] width 24 height 6
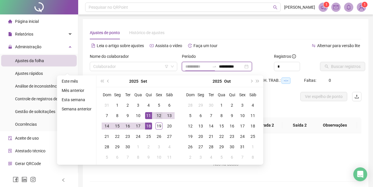
type input "**********"
click at [160, 115] on div "12" at bounding box center [158, 115] width 7 height 7
type input "**********"
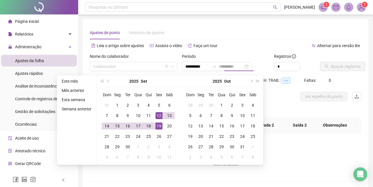
click at [157, 126] on div "19" at bounding box center [158, 126] width 7 height 7
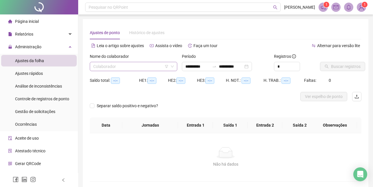
click at [114, 67] on input "search" at bounding box center [130, 66] width 75 height 9
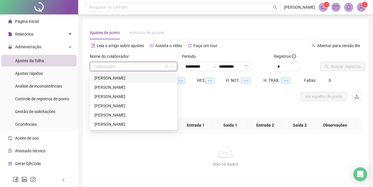
click at [107, 78] on div "[PERSON_NAME]" at bounding box center [133, 78] width 78 height 6
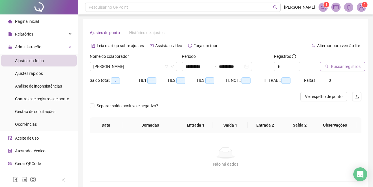
click at [348, 67] on span "Buscar registros" at bounding box center [346, 66] width 30 height 6
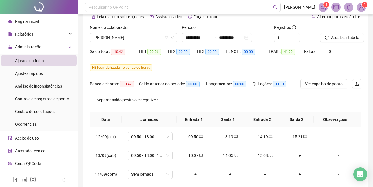
scroll to position [87, 0]
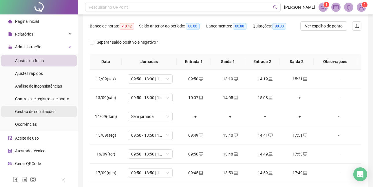
click at [42, 112] on span "Gestão de solicitações" at bounding box center [35, 111] width 40 height 5
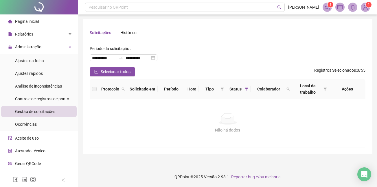
click at [27, 19] on span "Página inicial" at bounding box center [27, 21] width 24 height 5
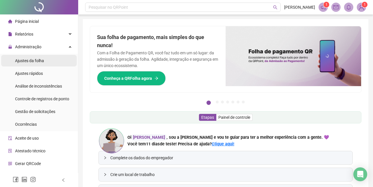
click at [37, 60] on span "Ajustes da folha" at bounding box center [29, 60] width 29 height 5
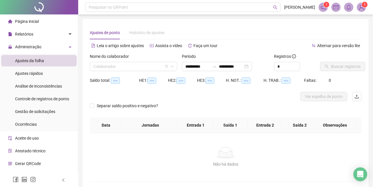
type input "**********"
click at [104, 67] on input "search" at bounding box center [130, 66] width 75 height 9
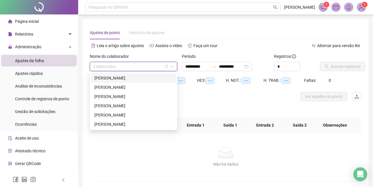
click at [111, 80] on div "[PERSON_NAME]" at bounding box center [133, 78] width 78 height 6
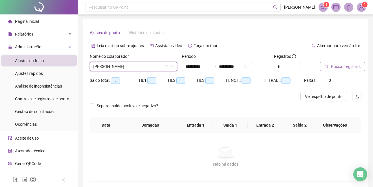
click at [348, 66] on span "Buscar registros" at bounding box center [346, 66] width 30 height 6
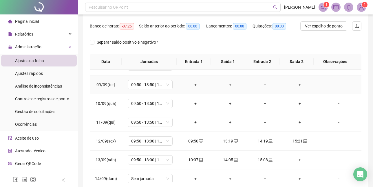
scroll to position [174, 0]
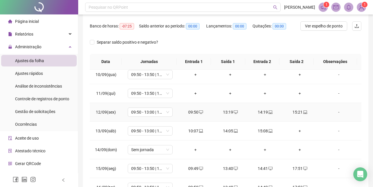
click at [294, 110] on div "15:21" at bounding box center [299, 112] width 25 height 6
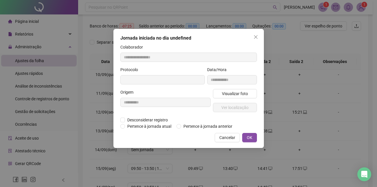
type input "**********"
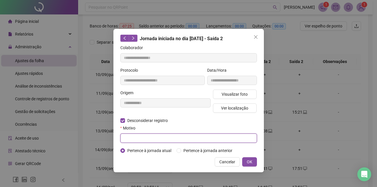
click at [140, 138] on input "text" at bounding box center [188, 138] width 137 height 9
type input "**********"
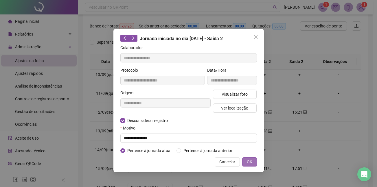
click at [247, 160] on span "OK" at bounding box center [249, 162] width 5 height 6
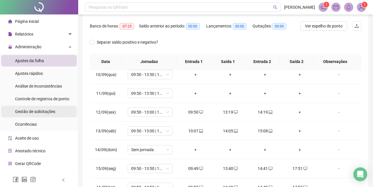
click at [31, 112] on span "Gestão de solicitações" at bounding box center [35, 111] width 40 height 5
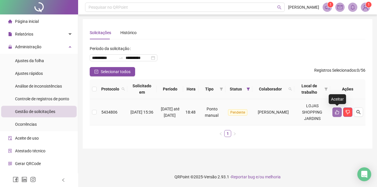
click at [339, 111] on icon "like" at bounding box center [337, 112] width 5 height 5
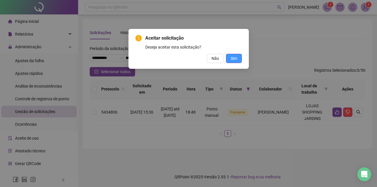
click at [234, 61] on span "Sim" at bounding box center [234, 58] width 7 height 6
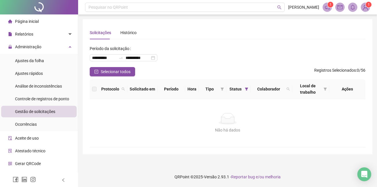
click at [30, 20] on span "Página inicial" at bounding box center [27, 21] width 24 height 5
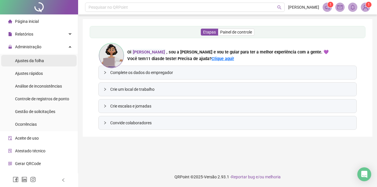
click at [31, 60] on span "Ajustes da folha" at bounding box center [29, 60] width 29 height 5
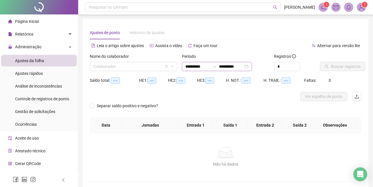
type input "**********"
click at [103, 67] on input "search" at bounding box center [130, 66] width 75 height 9
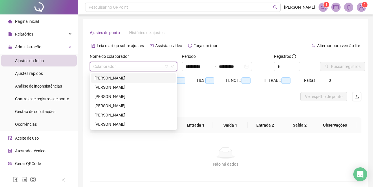
click at [103, 77] on div "[PERSON_NAME]" at bounding box center [133, 78] width 78 height 6
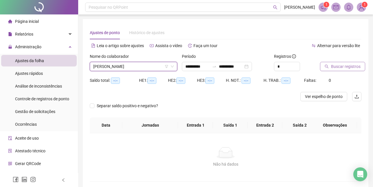
click at [348, 67] on span "Buscar registros" at bounding box center [346, 66] width 30 height 6
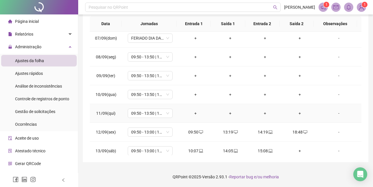
scroll to position [145, 0]
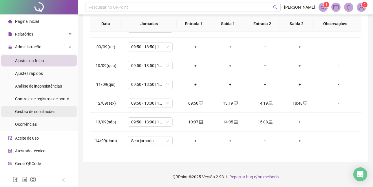
click at [31, 113] on span "Gestão de solicitações" at bounding box center [35, 111] width 40 height 5
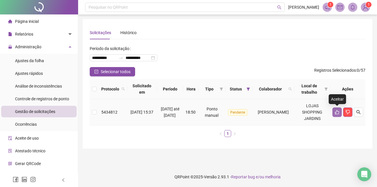
click at [336, 110] on icon "like" at bounding box center [337, 112] width 5 height 5
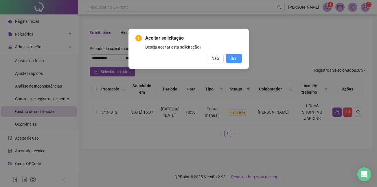
click at [232, 58] on span "Sim" at bounding box center [234, 58] width 7 height 6
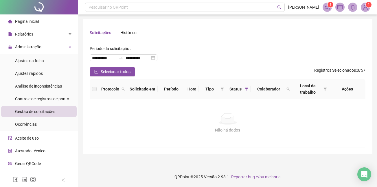
click at [31, 22] on span "Página inicial" at bounding box center [27, 21] width 24 height 5
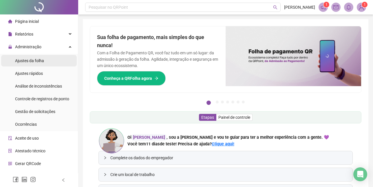
click at [27, 62] on span "Ajustes da folha" at bounding box center [29, 60] width 29 height 5
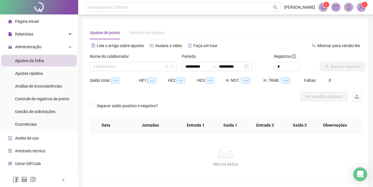
type input "**********"
click at [96, 67] on input "search" at bounding box center [130, 66] width 75 height 9
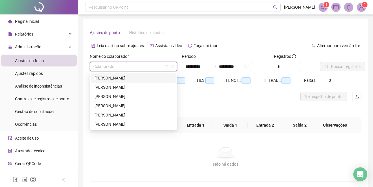
click at [100, 79] on div "[PERSON_NAME]" at bounding box center [133, 78] width 78 height 6
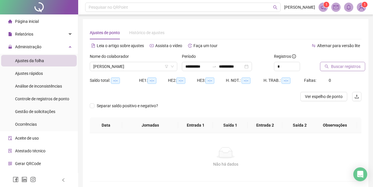
click at [343, 68] on span "Buscar registros" at bounding box center [346, 66] width 30 height 6
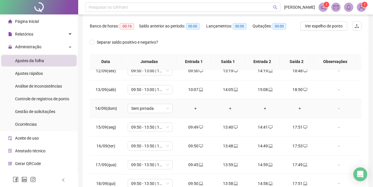
scroll to position [186, 0]
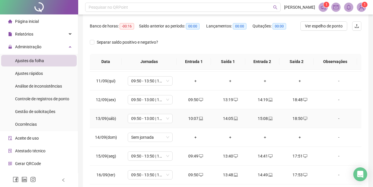
click at [190, 118] on div "10:07" at bounding box center [195, 118] width 25 height 6
click at [189, 100] on body "**********" at bounding box center [186, 6] width 373 height 187
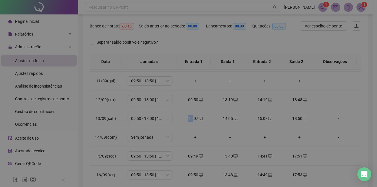
type input "**********"
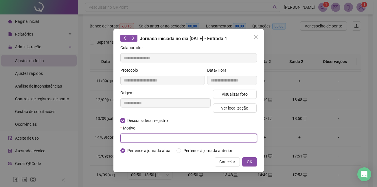
click at [132, 137] on input "text" at bounding box center [188, 138] width 137 height 9
type input "*"
type input "**********"
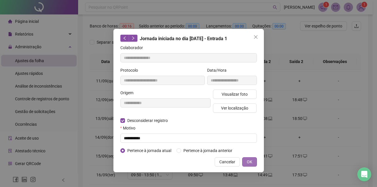
click at [249, 162] on span "OK" at bounding box center [249, 162] width 5 height 6
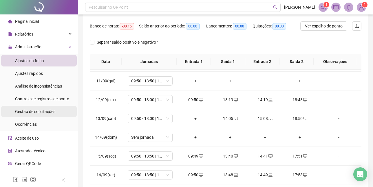
click at [27, 113] on span "Gestão de solicitações" at bounding box center [35, 111] width 40 height 5
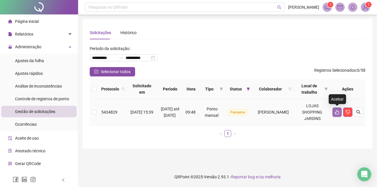
click at [337, 111] on icon "like" at bounding box center [337, 112] width 4 height 4
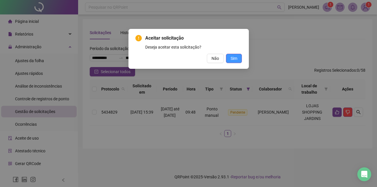
click at [234, 58] on span "Sim" at bounding box center [234, 58] width 7 height 6
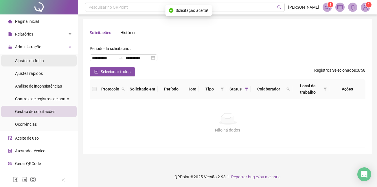
click at [32, 61] on span "Ajustes da folha" at bounding box center [29, 60] width 29 height 5
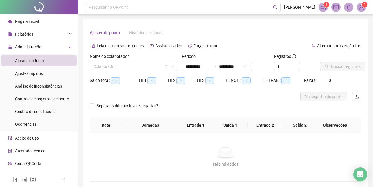
type input "**********"
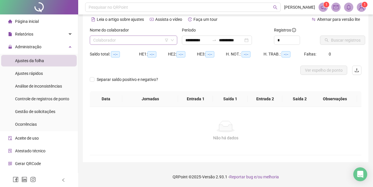
click at [107, 39] on input "search" at bounding box center [130, 40] width 75 height 9
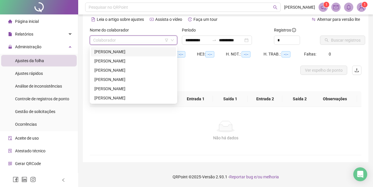
click at [113, 50] on div "[PERSON_NAME]" at bounding box center [133, 52] width 78 height 6
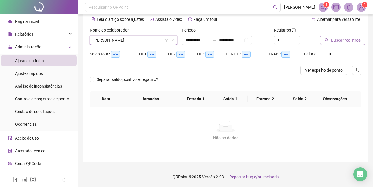
click at [343, 38] on span "Buscar registros" at bounding box center [346, 40] width 30 height 6
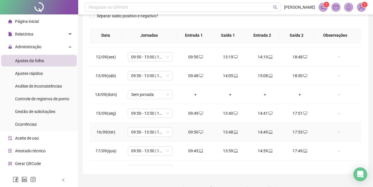
scroll to position [215, 0]
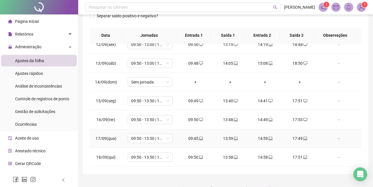
click at [298, 138] on div "17:49" at bounding box center [299, 138] width 25 height 6
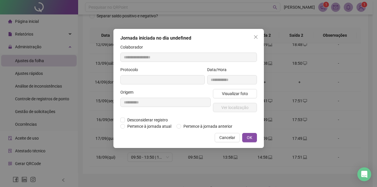
type input "**********"
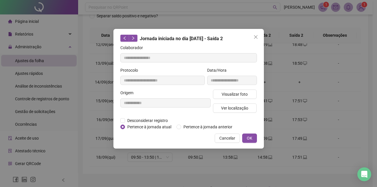
click at [324, 98] on div "**********" at bounding box center [188, 93] width 377 height 187
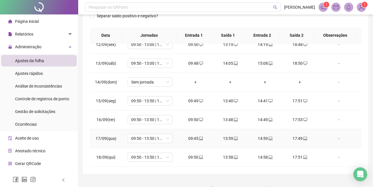
click at [294, 138] on div "17:49" at bounding box center [299, 138] width 25 height 6
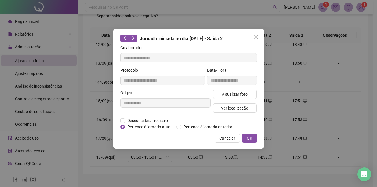
click at [315, 117] on div "**********" at bounding box center [188, 93] width 377 height 187
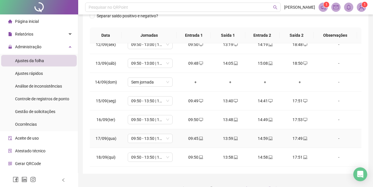
click at [292, 139] on div "17:49" at bounding box center [299, 138] width 25 height 6
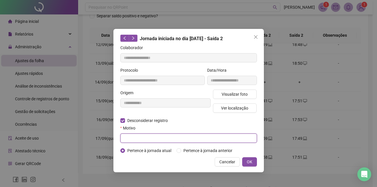
click at [137, 137] on input "text" at bounding box center [188, 138] width 137 height 9
type input "**********"
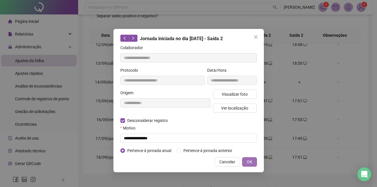
click at [251, 161] on span "OK" at bounding box center [249, 162] width 5 height 6
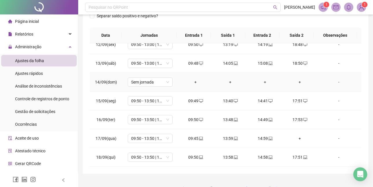
click at [344, 84] on div "-" at bounding box center [338, 82] width 34 height 6
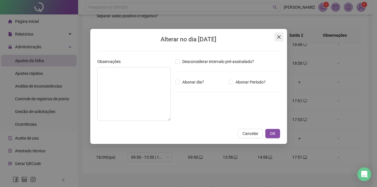
click at [278, 37] on icon "close" at bounding box center [279, 37] width 5 height 5
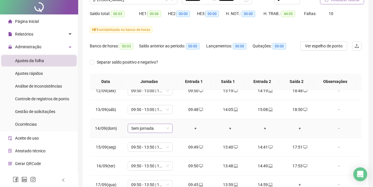
scroll to position [0, 0]
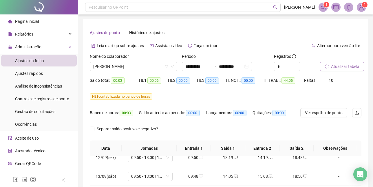
click at [340, 65] on span "Atualizar tabela" at bounding box center [345, 66] width 28 height 6
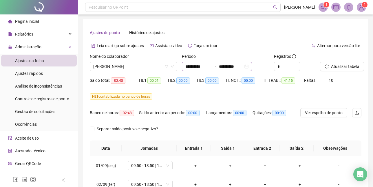
click at [252, 66] on div "**********" at bounding box center [217, 66] width 70 height 9
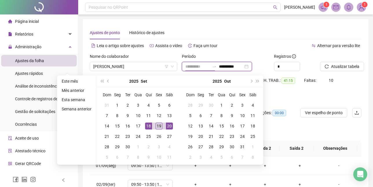
type input "**********"
click at [159, 126] on div "19" at bounding box center [158, 126] width 7 height 7
type input "**********"
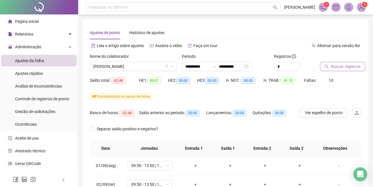
click at [345, 68] on span "Buscar registros" at bounding box center [346, 66] width 30 height 6
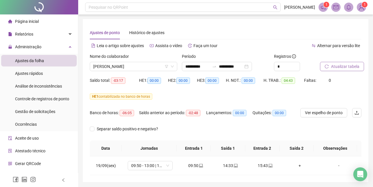
scroll to position [20, 0]
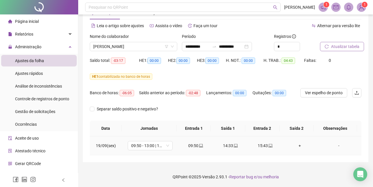
click at [262, 147] on div "15:43" at bounding box center [264, 146] width 25 height 6
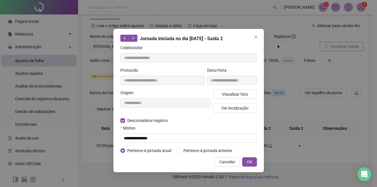
type input "**********"
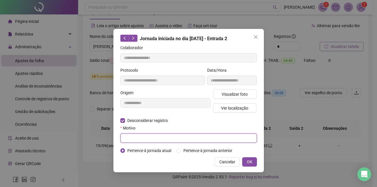
click at [133, 139] on input "text" at bounding box center [188, 138] width 137 height 9
type input "**********"
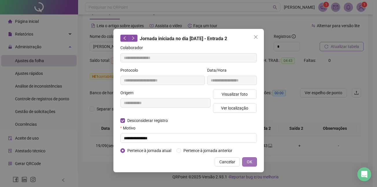
click at [248, 160] on span "OK" at bounding box center [249, 162] width 5 height 6
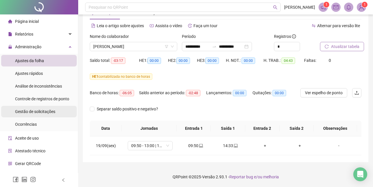
click at [29, 113] on span "Gestão de solicitações" at bounding box center [35, 111] width 40 height 5
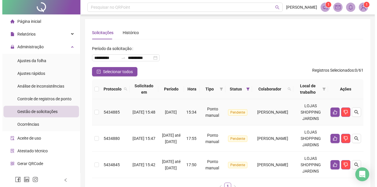
scroll to position [29, 0]
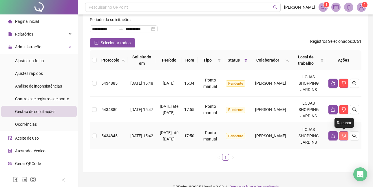
click at [345, 135] on icon "dislike" at bounding box center [343, 136] width 4 height 4
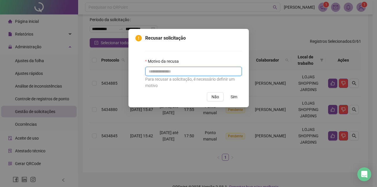
click at [181, 71] on input "text" at bounding box center [193, 71] width 97 height 9
click at [216, 98] on span "Não" at bounding box center [216, 97] width 8 height 6
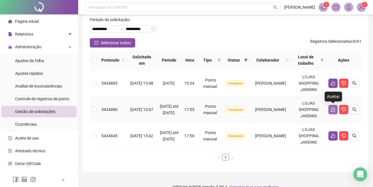
click at [333, 109] on icon "like" at bounding box center [332, 109] width 5 height 5
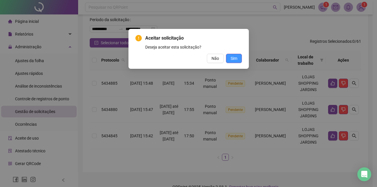
click at [236, 56] on span "Sim" at bounding box center [234, 58] width 7 height 6
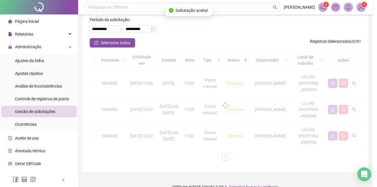
scroll to position [13, 0]
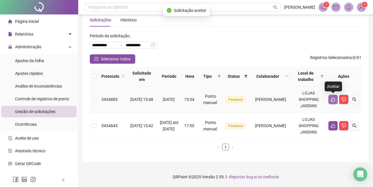
click at [332, 103] on button "button" at bounding box center [332, 99] width 9 height 9
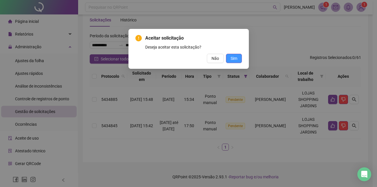
click at [231, 58] on span "Sim" at bounding box center [234, 58] width 7 height 6
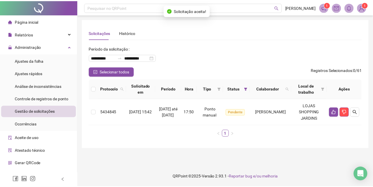
scroll to position [0, 0]
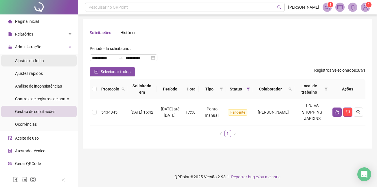
click at [29, 62] on span "Ajustes da folha" at bounding box center [29, 60] width 29 height 5
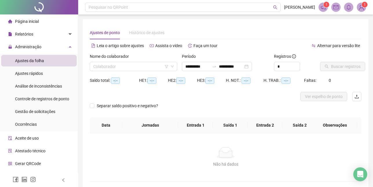
type input "**********"
click at [117, 65] on input "search" at bounding box center [130, 66] width 75 height 9
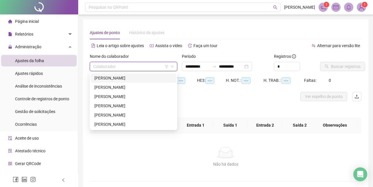
click at [109, 78] on div "[PERSON_NAME]" at bounding box center [133, 78] width 78 height 6
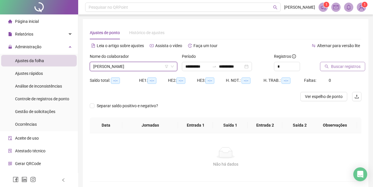
click at [341, 66] on span "Buscar registros" at bounding box center [346, 66] width 30 height 6
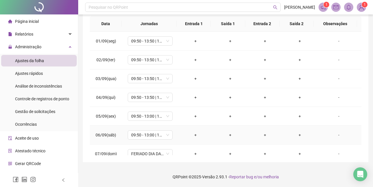
scroll to position [9, 0]
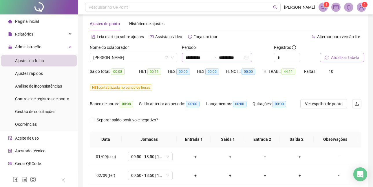
click at [252, 58] on div "**********" at bounding box center [217, 57] width 70 height 9
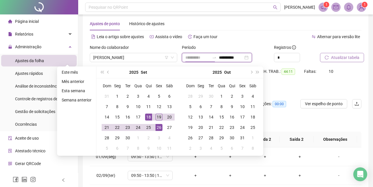
type input "**********"
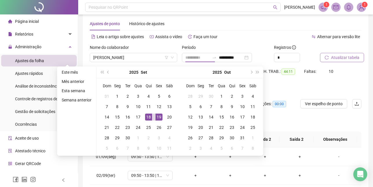
click at [158, 113] on td "19" at bounding box center [159, 117] width 10 height 10
type input "**********"
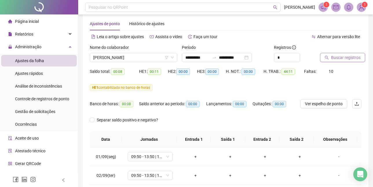
click at [341, 60] on span "Buscar registros" at bounding box center [346, 57] width 30 height 6
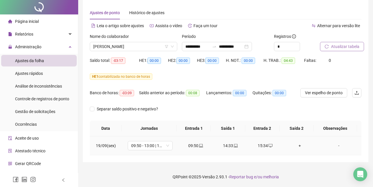
scroll to position [0, 0]
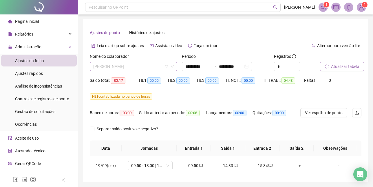
click at [131, 67] on span "[PERSON_NAME]" at bounding box center [133, 66] width 80 height 9
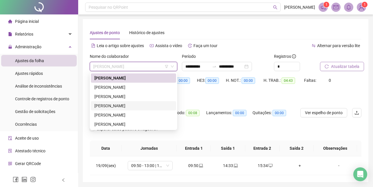
click at [110, 107] on div "[PERSON_NAME]" at bounding box center [133, 106] width 78 height 6
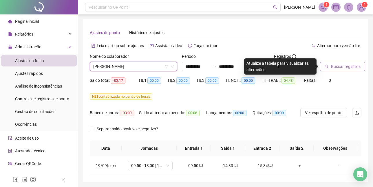
click at [272, 33] on div "Ajustes de ponto Histórico de ajustes" at bounding box center [225, 32] width 271 height 13
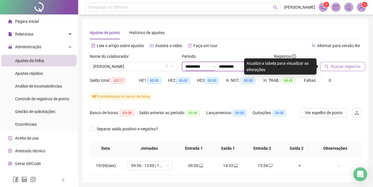
click at [205, 67] on input "**********" at bounding box center [197, 66] width 24 height 6
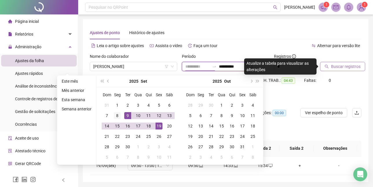
type input "**********"
click at [118, 115] on div "8" at bounding box center [117, 115] width 7 height 7
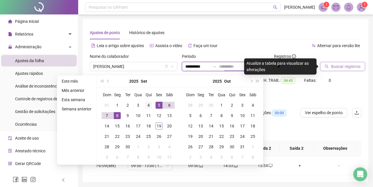
type input "**********"
click at [149, 106] on div "4" at bounding box center [148, 105] width 7 height 7
type input "**********"
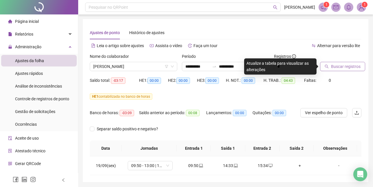
click at [350, 67] on span "Buscar registros" at bounding box center [346, 66] width 30 height 6
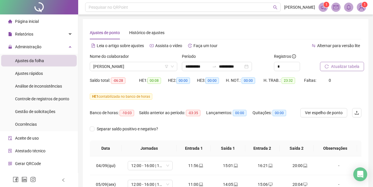
scroll to position [29, 0]
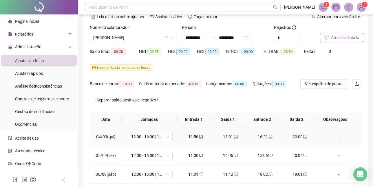
click at [260, 137] on div "16:21" at bounding box center [264, 137] width 25 height 6
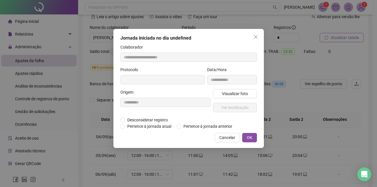
type input "**********"
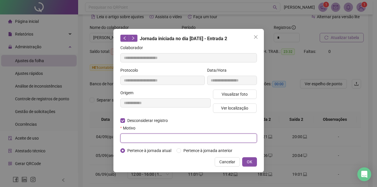
click at [141, 138] on input "text" at bounding box center [188, 138] width 137 height 9
type input "**********"
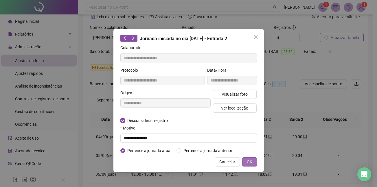
click at [250, 159] on span "OK" at bounding box center [249, 162] width 5 height 6
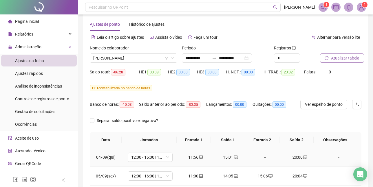
scroll to position [0, 0]
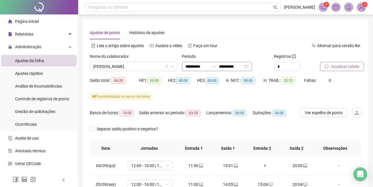
click at [252, 65] on div "**********" at bounding box center [217, 66] width 70 height 9
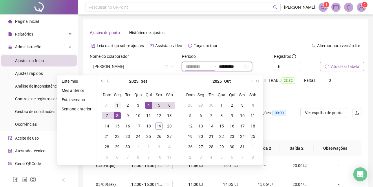
type input "**********"
click at [116, 105] on div "1" at bounding box center [117, 105] width 7 height 7
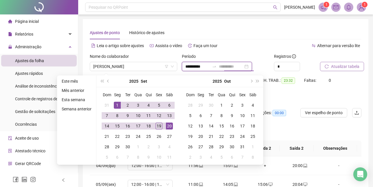
type input "**********"
click at [155, 126] on div "19" at bounding box center [158, 126] width 7 height 7
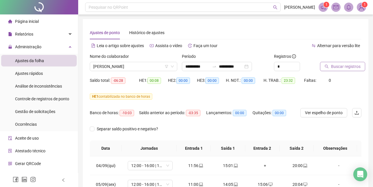
click at [338, 66] on span "Buscar registros" at bounding box center [346, 66] width 30 height 6
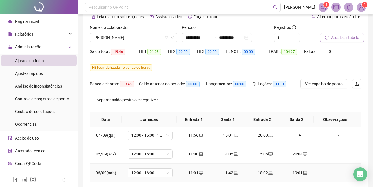
scroll to position [29, 0]
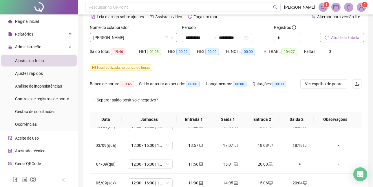
click at [134, 36] on span "[PERSON_NAME]" at bounding box center [133, 37] width 80 height 9
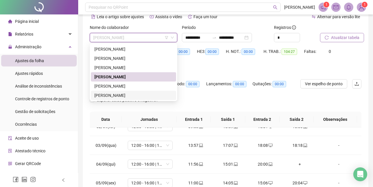
click at [100, 94] on div "[PERSON_NAME]" at bounding box center [133, 95] width 78 height 6
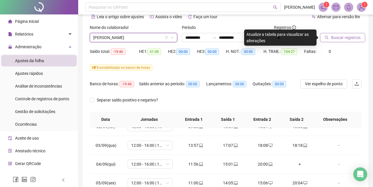
click at [339, 37] on span "Buscar registros" at bounding box center [346, 37] width 30 height 6
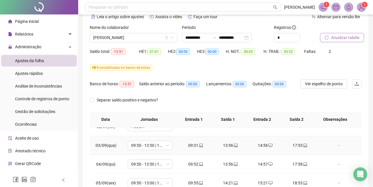
scroll to position [58, 0]
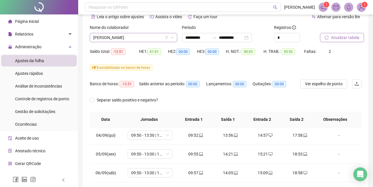
click at [142, 37] on span "[PERSON_NAME]" at bounding box center [133, 37] width 80 height 9
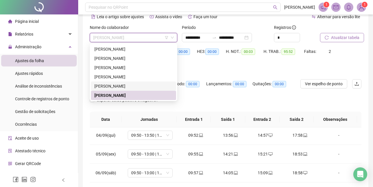
click at [102, 85] on div "[PERSON_NAME]" at bounding box center [133, 86] width 78 height 6
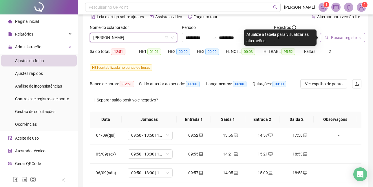
click at [335, 37] on span "Buscar registros" at bounding box center [346, 37] width 30 height 6
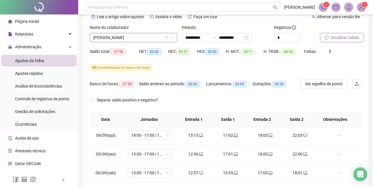
click at [111, 37] on span "[PERSON_NAME]" at bounding box center [133, 37] width 80 height 9
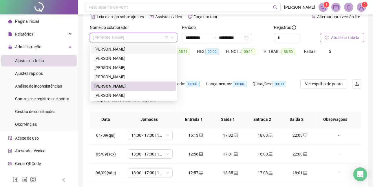
click at [106, 51] on div "[PERSON_NAME]" at bounding box center [133, 49] width 78 height 6
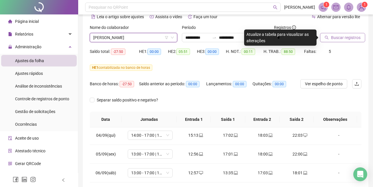
click at [337, 37] on span "Buscar registros" at bounding box center [346, 37] width 30 height 6
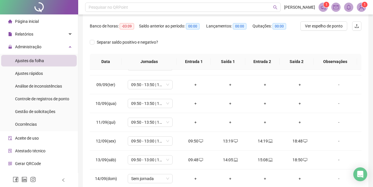
scroll to position [0, 0]
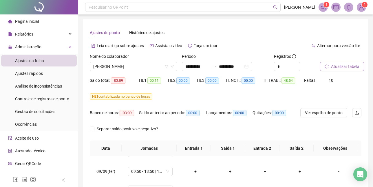
click at [36, 21] on span "Página inicial" at bounding box center [27, 21] width 24 height 5
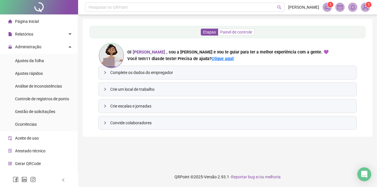
click at [229, 34] on span "Painel de controle" at bounding box center [236, 32] width 32 height 5
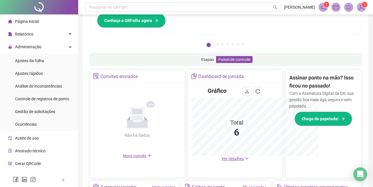
scroll to position [143, 0]
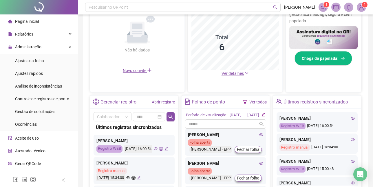
click at [26, 18] on div "Página inicial" at bounding box center [23, 22] width 31 height 12
click at [23, 35] on span "Relatórios" at bounding box center [24, 34] width 18 height 5
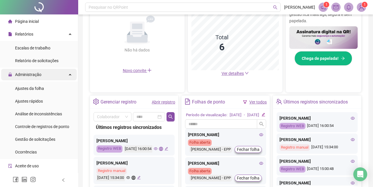
click at [32, 75] on span "Administração" at bounding box center [28, 74] width 26 height 5
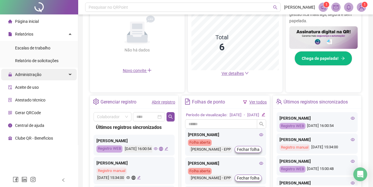
click at [32, 75] on span "Administração" at bounding box center [28, 74] width 26 height 5
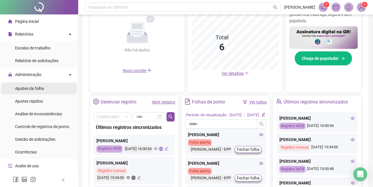
click at [36, 88] on span "Ajustes da folha" at bounding box center [29, 88] width 29 height 5
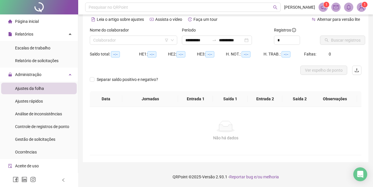
scroll to position [26, 0]
type input "**********"
click at [102, 38] on input "search" at bounding box center [130, 40] width 75 height 9
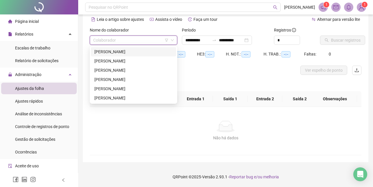
click at [106, 52] on div "[PERSON_NAME]" at bounding box center [133, 52] width 78 height 6
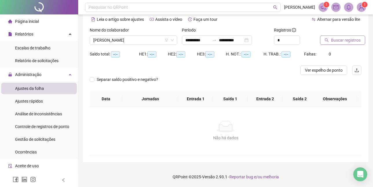
click at [349, 38] on span "Buscar registros" at bounding box center [346, 40] width 30 height 6
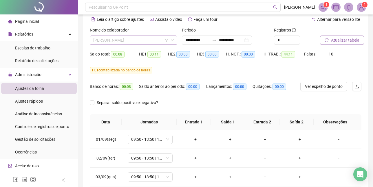
click at [140, 39] on span "[PERSON_NAME]" at bounding box center [133, 40] width 80 height 9
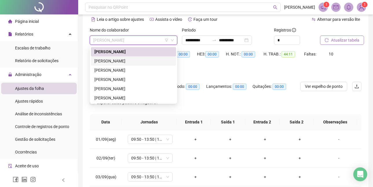
click at [134, 60] on div "[PERSON_NAME]" at bounding box center [133, 61] width 78 height 6
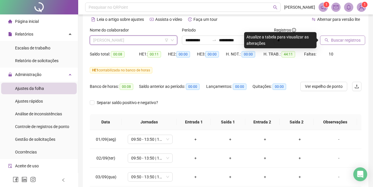
click at [140, 41] on span "[PERSON_NAME]" at bounding box center [133, 40] width 80 height 9
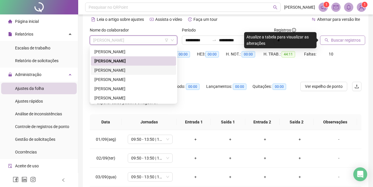
click at [131, 69] on div "[PERSON_NAME]" at bounding box center [133, 70] width 78 height 6
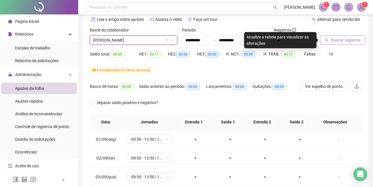
click at [343, 40] on span "Buscar registros" at bounding box center [346, 40] width 30 height 6
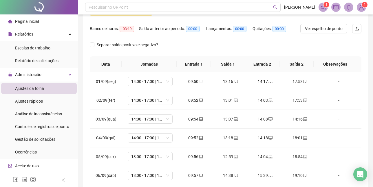
scroll to position [113, 0]
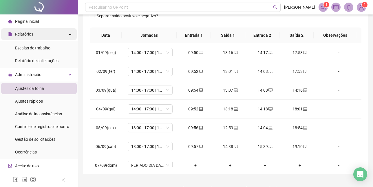
click at [31, 33] on span "Relatórios" at bounding box center [24, 34] width 18 height 5
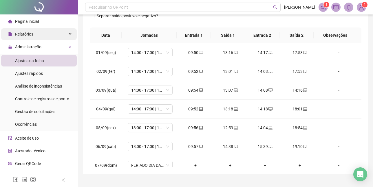
click at [31, 33] on span "Relatórios" at bounding box center [24, 34] width 18 height 5
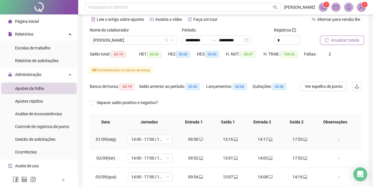
scroll to position [0, 0]
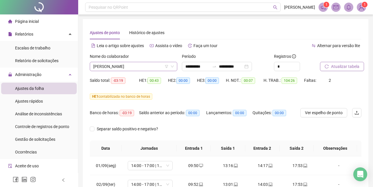
click at [136, 67] on span "[PERSON_NAME]" at bounding box center [133, 66] width 80 height 9
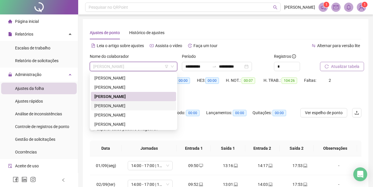
click at [124, 105] on div "[PERSON_NAME]" at bounding box center [133, 106] width 78 height 6
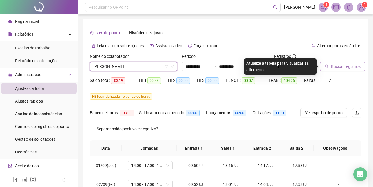
click at [354, 63] on button "Buscar registros" at bounding box center [342, 66] width 45 height 9
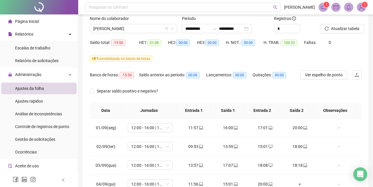
scroll to position [67, 0]
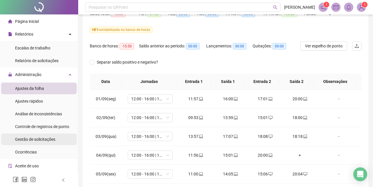
click at [32, 139] on span "Gestão de solicitações" at bounding box center [35, 139] width 40 height 5
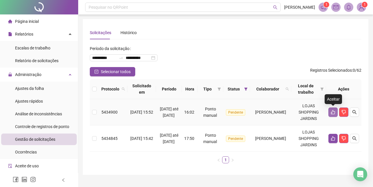
click at [333, 111] on icon "like" at bounding box center [332, 112] width 5 height 5
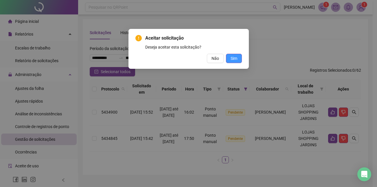
click at [234, 58] on span "Sim" at bounding box center [234, 58] width 7 height 6
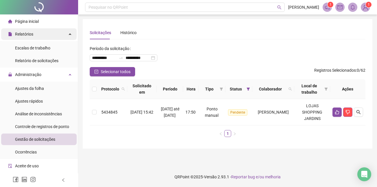
click at [25, 33] on span "Relatórios" at bounding box center [24, 34] width 18 height 5
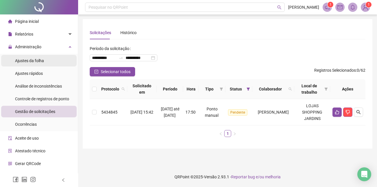
click at [31, 59] on span "Ajustes da folha" at bounding box center [29, 60] width 29 height 5
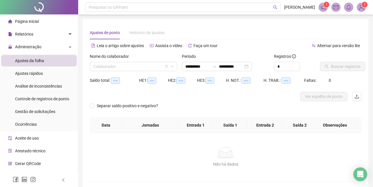
type input "**********"
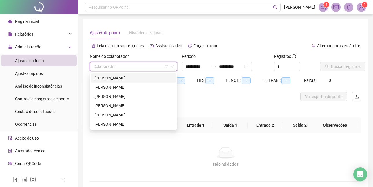
click at [135, 66] on input "search" at bounding box center [130, 66] width 75 height 9
click at [106, 103] on div "[PERSON_NAME]" at bounding box center [133, 106] width 78 height 6
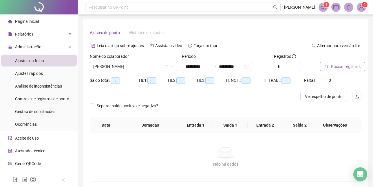
click at [350, 65] on span "Buscar registros" at bounding box center [346, 66] width 30 height 6
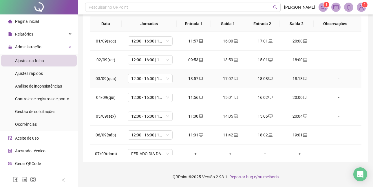
click at [295, 78] on div "18:18" at bounding box center [299, 79] width 25 height 6
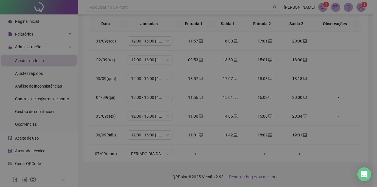
type input "**********"
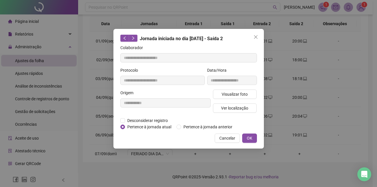
click at [325, 60] on div "**********" at bounding box center [188, 93] width 377 height 187
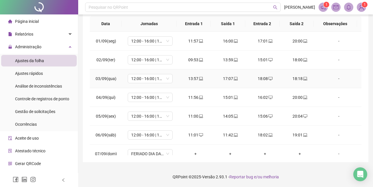
click at [293, 79] on div "18:18" at bounding box center [299, 79] width 25 height 6
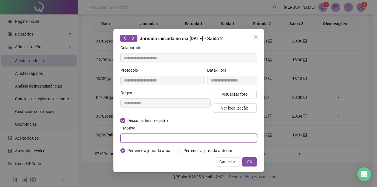
click at [138, 136] on input "text" at bounding box center [188, 138] width 137 height 9
type input "*"
type input "**********"
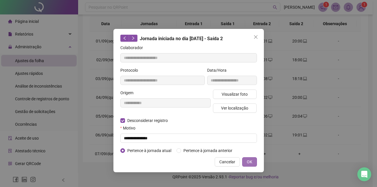
click at [247, 161] on span "OK" at bounding box center [249, 162] width 5 height 6
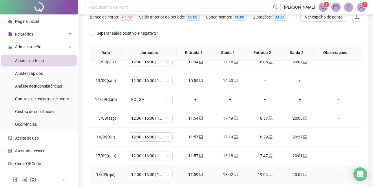
scroll to position [125, 0]
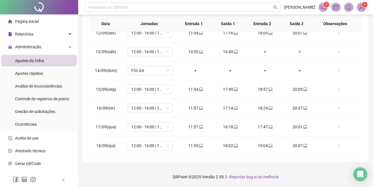
click at [28, 21] on span "Página inicial" at bounding box center [27, 21] width 24 height 5
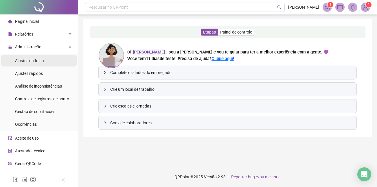
click at [36, 59] on span "Ajustes da folha" at bounding box center [29, 60] width 29 height 5
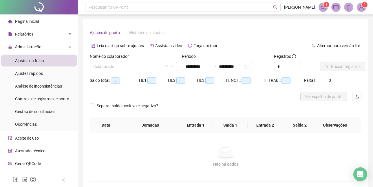
type input "**********"
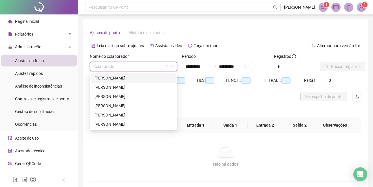
click at [94, 65] on input "search" at bounding box center [130, 66] width 75 height 9
click at [106, 105] on div "[PERSON_NAME]" at bounding box center [133, 106] width 78 height 6
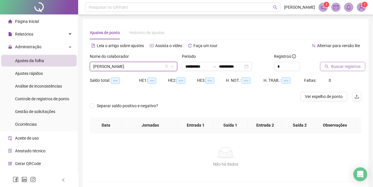
click at [342, 64] on span "Buscar registros" at bounding box center [346, 66] width 30 height 6
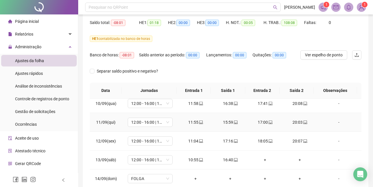
scroll to position [215, 0]
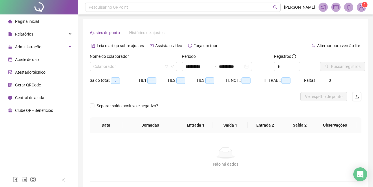
type input "**********"
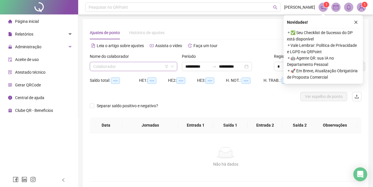
click at [96, 69] on input "search" at bounding box center [130, 66] width 75 height 9
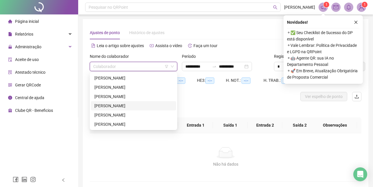
click at [110, 106] on div "[PERSON_NAME]" at bounding box center [133, 106] width 78 height 6
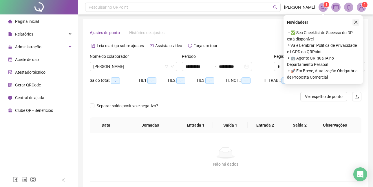
click at [356, 21] on icon "close" at bounding box center [356, 22] width 4 height 4
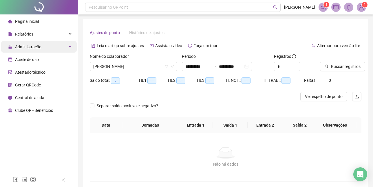
click at [27, 47] on span "Administração" at bounding box center [28, 47] width 26 height 5
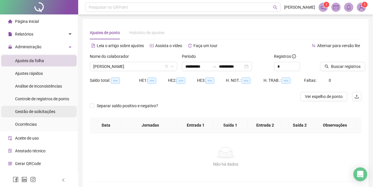
click at [32, 110] on span "Gestão de solicitações" at bounding box center [35, 111] width 40 height 5
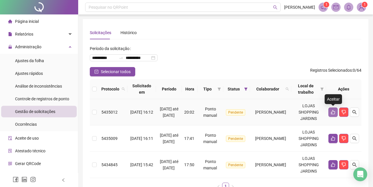
click at [331, 112] on icon "like" at bounding box center [332, 112] width 5 height 5
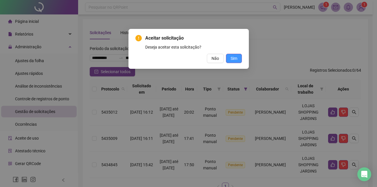
click at [230, 57] on button "Sim" at bounding box center [234, 58] width 16 height 9
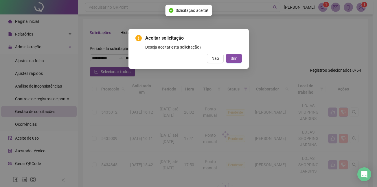
click at [231, 57] on div "Aceitar solicitação Deseja aceitar esta solicitação? Não Sim" at bounding box center [188, 93] width 377 height 187
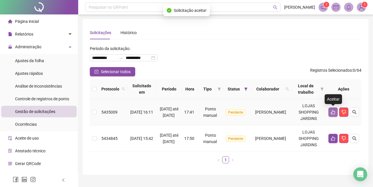
click at [334, 111] on icon "like" at bounding box center [332, 112] width 5 height 5
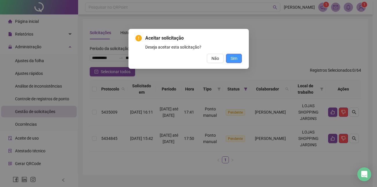
click at [234, 58] on span "Sim" at bounding box center [234, 58] width 7 height 6
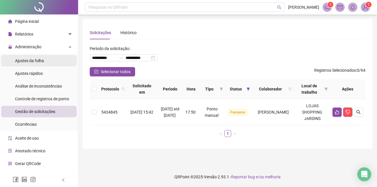
click at [30, 62] on span "Ajustes da folha" at bounding box center [29, 60] width 29 height 5
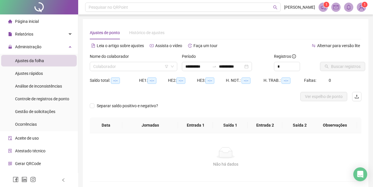
type input "**********"
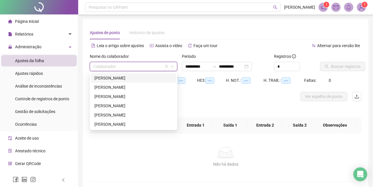
click at [131, 65] on input "search" at bounding box center [130, 66] width 75 height 9
click at [115, 104] on div "[PERSON_NAME]" at bounding box center [133, 106] width 78 height 6
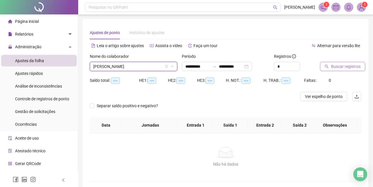
click at [343, 68] on span "Buscar registros" at bounding box center [346, 66] width 30 height 6
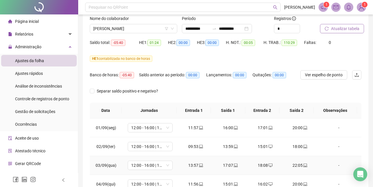
scroll to position [29, 0]
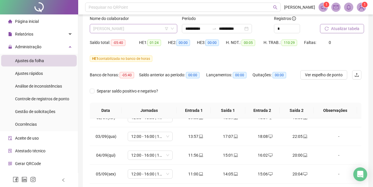
click at [116, 28] on span "[PERSON_NAME]" at bounding box center [133, 28] width 80 height 9
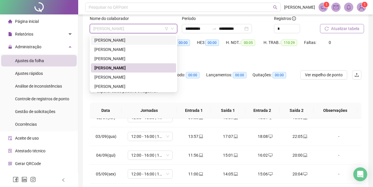
click at [115, 41] on div "[PERSON_NAME]" at bounding box center [133, 40] width 78 height 6
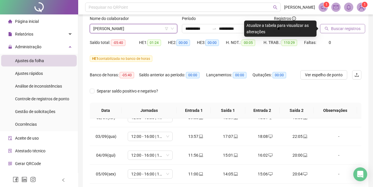
click at [342, 27] on span "Buscar registros" at bounding box center [346, 28] width 30 height 6
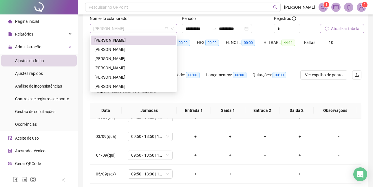
click at [121, 29] on span "[PERSON_NAME]" at bounding box center [133, 28] width 80 height 9
click at [192, 63] on div "HE 1 contabilizada no banco de horas" at bounding box center [225, 58] width 271 height 9
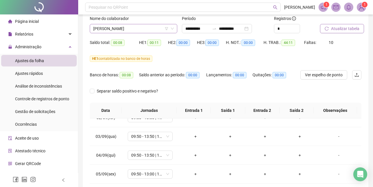
click at [126, 31] on span "[PERSON_NAME]" at bounding box center [133, 28] width 80 height 9
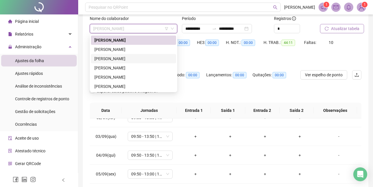
click at [124, 59] on div "[PERSON_NAME]" at bounding box center [133, 59] width 78 height 6
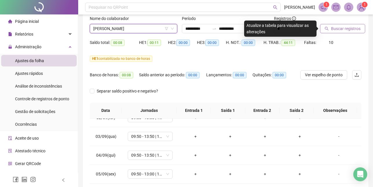
click at [335, 28] on span "Buscar registros" at bounding box center [346, 28] width 30 height 6
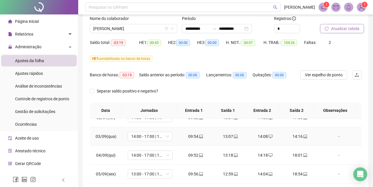
drag, startPoint x: 298, startPoint y: 137, endPoint x: 324, endPoint y: 138, distance: 25.5
click at [324, 138] on div "-" at bounding box center [338, 136] width 34 height 6
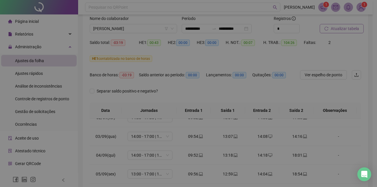
click at [293, 137] on div "Alterar no dia [DATE] Observações Desconsiderar intervalo pré-assinalado? Abona…" at bounding box center [188, 93] width 377 height 187
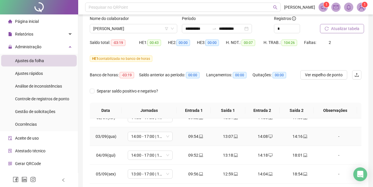
click at [293, 137] on div "14:16" at bounding box center [299, 136] width 25 height 6
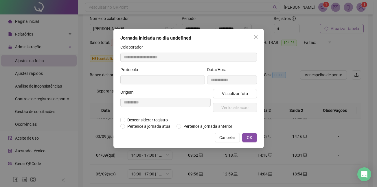
type input "**********"
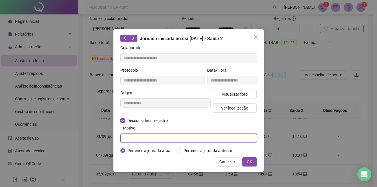
click at [145, 135] on input "text" at bounding box center [188, 138] width 137 height 9
type input "*"
type input "**********"
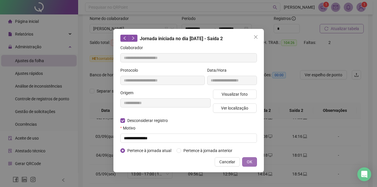
click at [248, 157] on button "OK" at bounding box center [249, 161] width 15 height 9
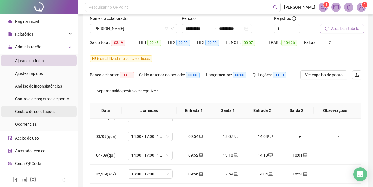
click at [33, 111] on span "Gestão de solicitações" at bounding box center [35, 111] width 40 height 5
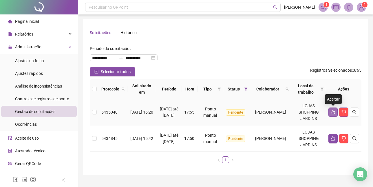
click at [334, 113] on icon "like" at bounding box center [332, 112] width 5 height 5
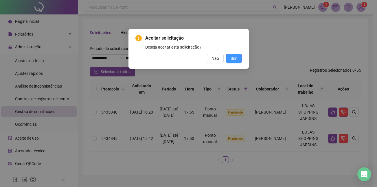
click at [238, 59] on button "Sim" at bounding box center [234, 58] width 16 height 9
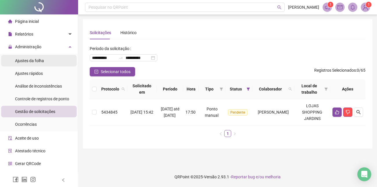
click at [30, 62] on span "Ajustes da folha" at bounding box center [29, 60] width 29 height 5
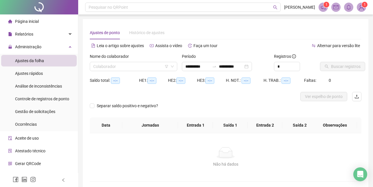
type input "**********"
click at [104, 67] on input "search" at bounding box center [130, 66] width 75 height 9
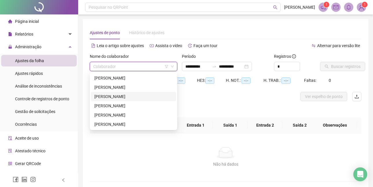
click at [108, 98] on div "[PERSON_NAME]" at bounding box center [133, 96] width 78 height 6
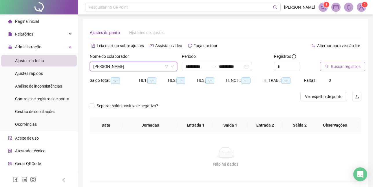
click at [344, 67] on span "Buscar registros" at bounding box center [346, 66] width 30 height 6
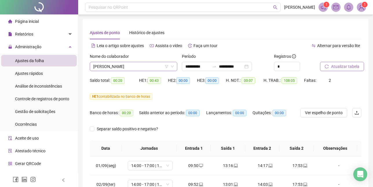
click at [115, 63] on span "[PERSON_NAME]" at bounding box center [133, 66] width 80 height 9
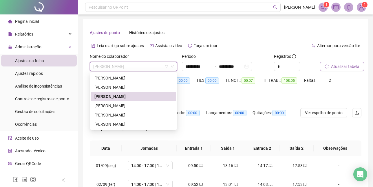
click at [117, 67] on span "[PERSON_NAME]" at bounding box center [133, 66] width 80 height 9
click at [116, 107] on div "[PERSON_NAME]" at bounding box center [133, 106] width 78 height 6
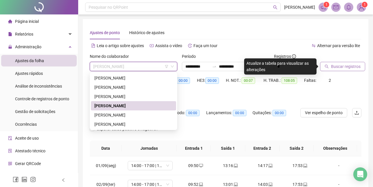
click at [129, 62] on span "[PERSON_NAME]" at bounding box center [133, 66] width 80 height 9
click at [124, 116] on div "[PERSON_NAME]" at bounding box center [133, 115] width 78 height 6
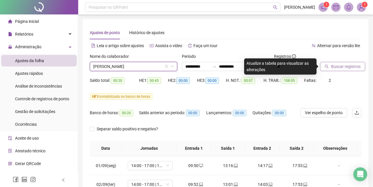
click at [347, 65] on span "Buscar registros" at bounding box center [346, 66] width 30 height 6
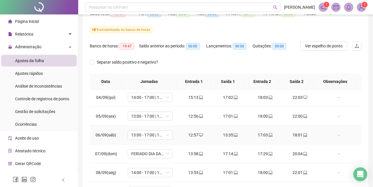
scroll to position [29, 0]
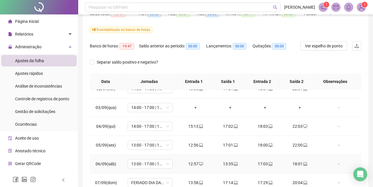
click at [225, 164] on div "13:35" at bounding box center [229, 164] width 25 height 6
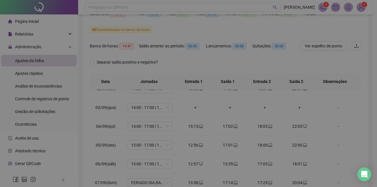
type input "**********"
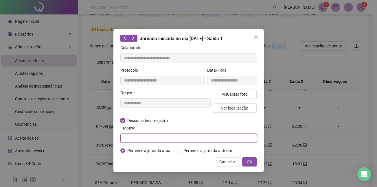
click at [128, 140] on input "text" at bounding box center [188, 138] width 137 height 9
type input "*"
type input "**********"
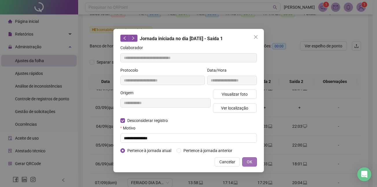
click at [248, 160] on span "OK" at bounding box center [249, 162] width 5 height 6
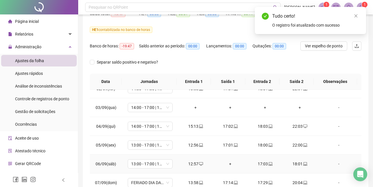
click at [295, 164] on div "18:01" at bounding box center [299, 164] width 25 height 6
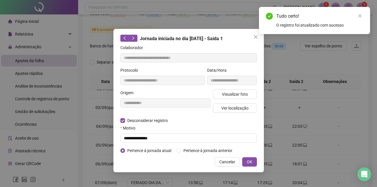
type input "**********"
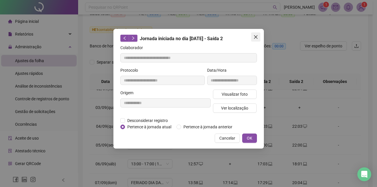
click at [257, 37] on icon "close" at bounding box center [255, 37] width 5 height 5
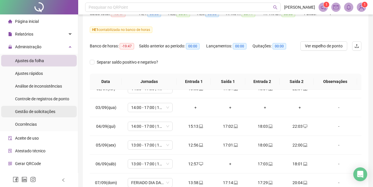
click at [32, 111] on span "Gestão de solicitações" at bounding box center [35, 111] width 40 height 5
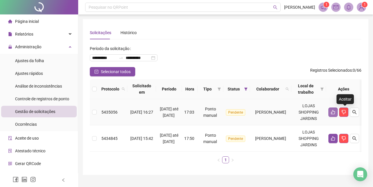
click at [335, 111] on icon "like" at bounding box center [332, 112] width 5 height 5
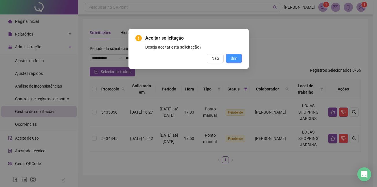
click at [234, 59] on span "Sim" at bounding box center [234, 58] width 7 height 6
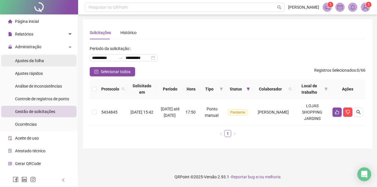
click at [41, 61] on span "Ajustes da folha" at bounding box center [29, 60] width 29 height 5
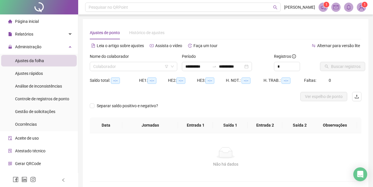
type input "**********"
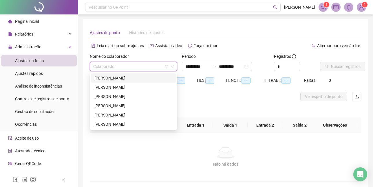
click at [110, 65] on input "search" at bounding box center [130, 66] width 75 height 9
click at [106, 115] on div "[PERSON_NAME]" at bounding box center [133, 115] width 78 height 6
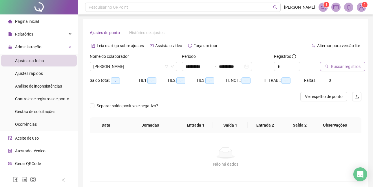
click at [328, 64] on button "Buscar registros" at bounding box center [342, 66] width 45 height 9
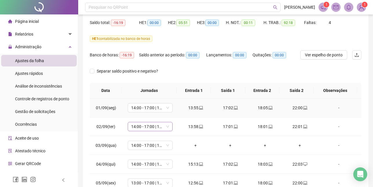
scroll to position [58, 0]
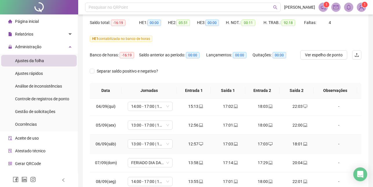
click at [262, 141] on td "17:03" at bounding box center [264, 144] width 35 height 19
click at [258, 145] on div "17:03" at bounding box center [264, 144] width 25 height 6
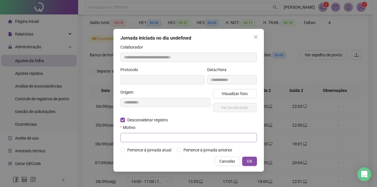
type input "**********"
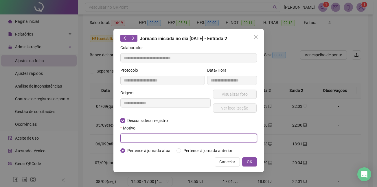
click at [139, 136] on input "text" at bounding box center [188, 138] width 137 height 9
type input "*"
type input "**********"
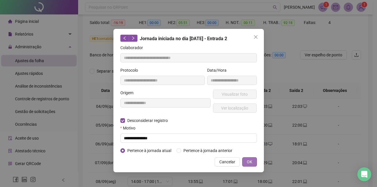
click at [248, 160] on span "OK" at bounding box center [249, 162] width 5 height 6
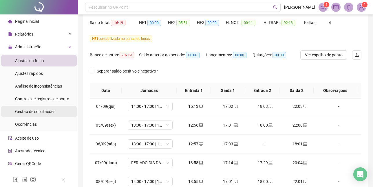
click at [45, 113] on span "Gestão de solicitações" at bounding box center [35, 111] width 40 height 5
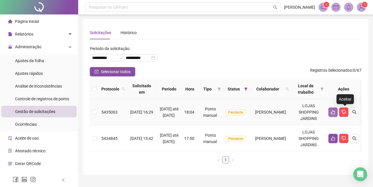
click at [337, 115] on button "button" at bounding box center [332, 112] width 9 height 9
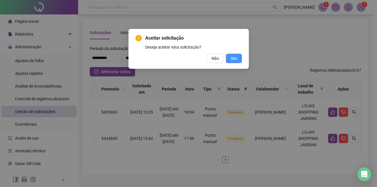
click at [233, 56] on span "Sim" at bounding box center [234, 58] width 7 height 6
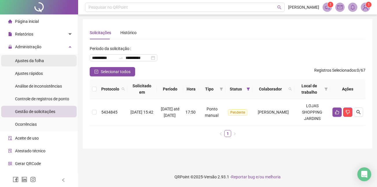
click at [30, 60] on span "Ajustes da folha" at bounding box center [29, 60] width 29 height 5
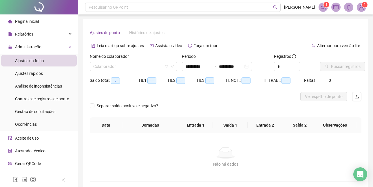
type input "**********"
click at [105, 65] on input "search" at bounding box center [130, 66] width 75 height 9
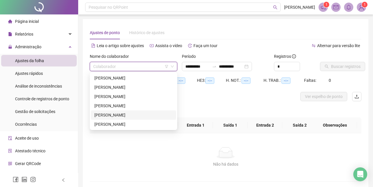
click at [106, 112] on div "[PERSON_NAME]" at bounding box center [133, 115] width 78 height 6
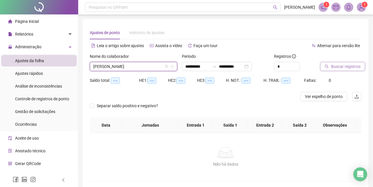
click at [355, 67] on span "Buscar registros" at bounding box center [346, 66] width 30 height 6
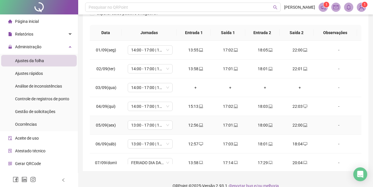
scroll to position [29, 0]
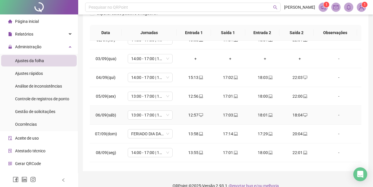
click at [298, 116] on div "18:04" at bounding box center [299, 115] width 25 height 6
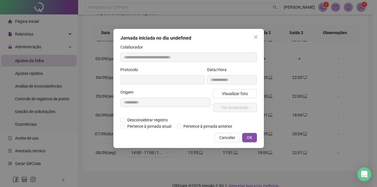
type input "**********"
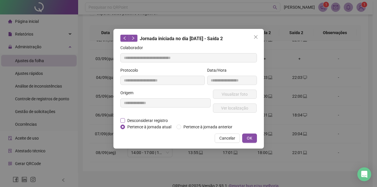
click at [125, 120] on span "Desconsiderar registro" at bounding box center [147, 120] width 45 height 6
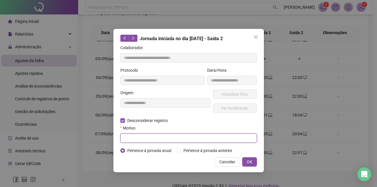
click at [130, 138] on input "text" at bounding box center [188, 138] width 137 height 9
type input "**********"
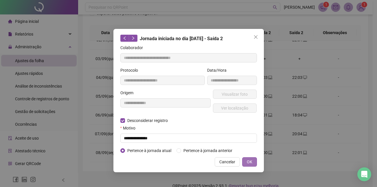
click at [252, 161] on button "OK" at bounding box center [249, 161] width 15 height 9
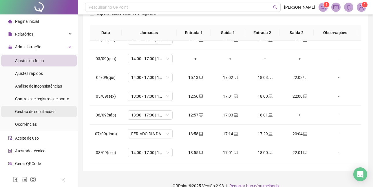
click at [35, 109] on span "Gestão de solicitações" at bounding box center [35, 111] width 40 height 5
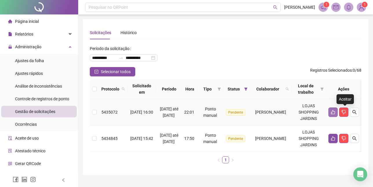
click at [335, 111] on icon "like" at bounding box center [333, 112] width 4 height 4
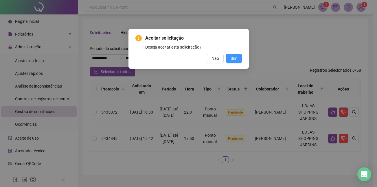
click at [236, 57] on span "Sim" at bounding box center [234, 58] width 7 height 6
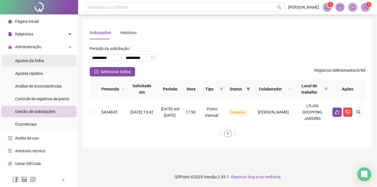
click at [30, 61] on span "Ajustes da folha" at bounding box center [29, 60] width 29 height 5
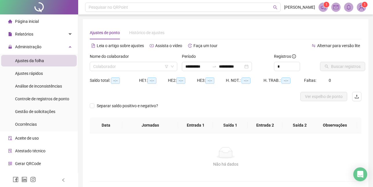
type input "**********"
click at [114, 67] on input "search" at bounding box center [130, 66] width 75 height 9
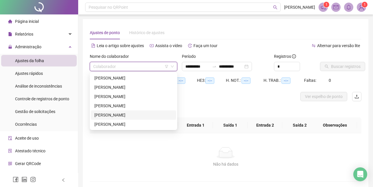
click at [116, 113] on div "[PERSON_NAME]" at bounding box center [133, 115] width 78 height 6
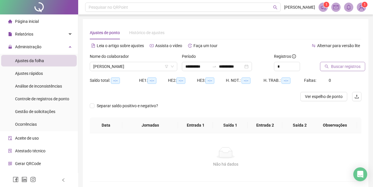
click at [349, 67] on span "Buscar registros" at bounding box center [346, 66] width 30 height 6
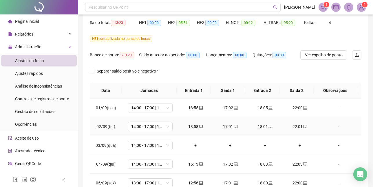
scroll to position [116, 0]
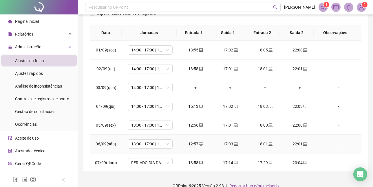
click at [259, 144] on div "18:01" at bounding box center [264, 144] width 25 height 6
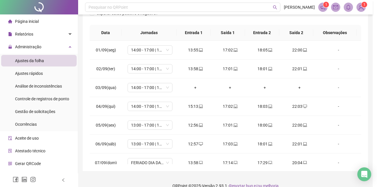
type input "**********"
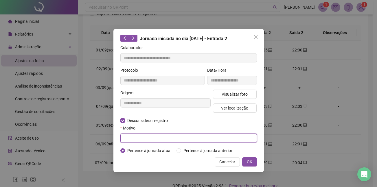
click at [142, 138] on input "text" at bounding box center [188, 138] width 137 height 9
type input "**********"
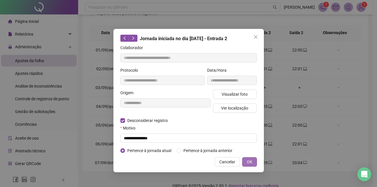
click at [252, 161] on span "OK" at bounding box center [249, 162] width 5 height 6
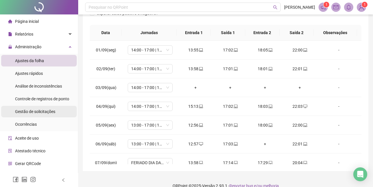
click at [41, 110] on span "Gestão de solicitações" at bounding box center [35, 111] width 40 height 5
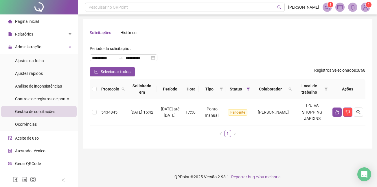
click at [356, 38] on div "Solicitações Histórico" at bounding box center [228, 32] width 276 height 13
click at [36, 60] on span "Ajustes da folha" at bounding box center [29, 60] width 29 height 5
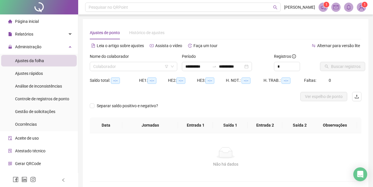
type input "**********"
click at [109, 65] on input "search" at bounding box center [130, 66] width 75 height 9
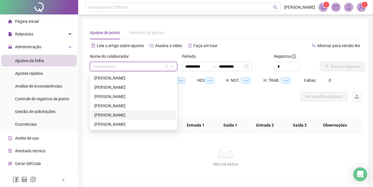
click at [119, 115] on div "[PERSON_NAME]" at bounding box center [133, 115] width 78 height 6
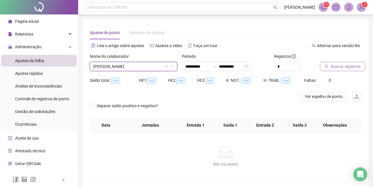
click at [348, 67] on span "Buscar registros" at bounding box center [346, 66] width 30 height 6
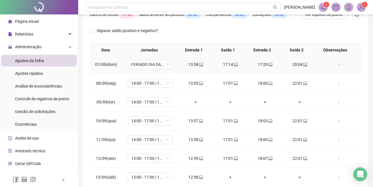
scroll to position [87, 0]
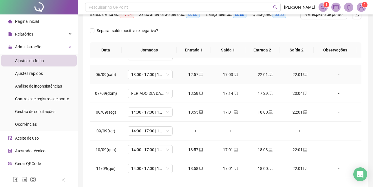
click at [262, 75] on div "22:01" at bounding box center [264, 74] width 25 height 6
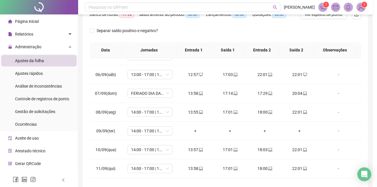
type input "**********"
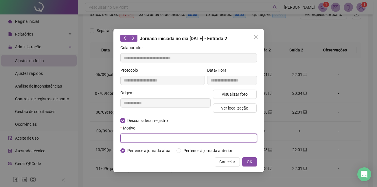
click at [146, 137] on input "text" at bounding box center [188, 138] width 137 height 9
click at [125, 138] on input "**********" at bounding box center [188, 138] width 137 height 9
type input "**********"
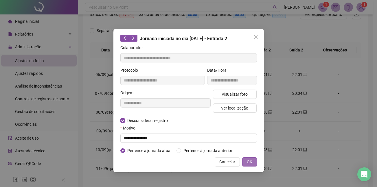
click at [254, 162] on button "OK" at bounding box center [249, 161] width 15 height 9
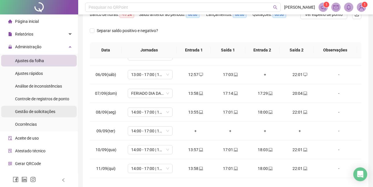
click at [32, 115] on div "Gestão de solicitações" at bounding box center [35, 112] width 40 height 12
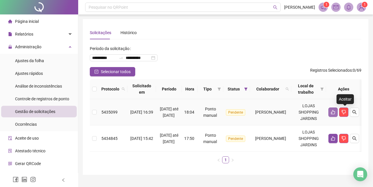
click at [335, 111] on icon "like" at bounding box center [333, 112] width 4 height 4
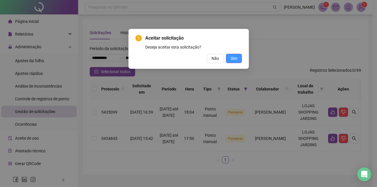
click at [233, 59] on span "Sim" at bounding box center [234, 58] width 7 height 6
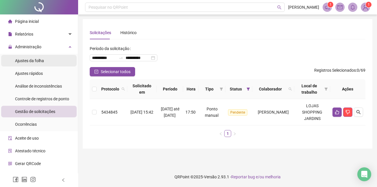
click at [35, 58] on span "Ajustes da folha" at bounding box center [29, 60] width 29 height 5
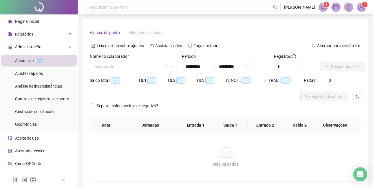
type input "**********"
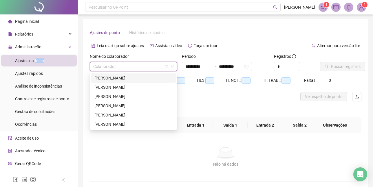
click at [127, 67] on input "search" at bounding box center [130, 66] width 75 height 9
click at [109, 114] on div "[PERSON_NAME]" at bounding box center [133, 115] width 78 height 6
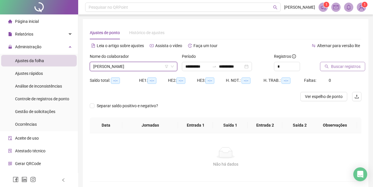
click at [332, 65] on span "Buscar registros" at bounding box center [346, 66] width 30 height 6
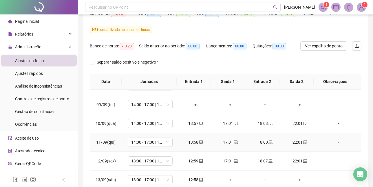
scroll to position [174, 0]
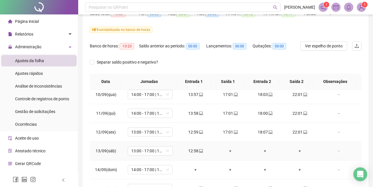
click at [227, 152] on div "+" at bounding box center [229, 151] width 25 height 6
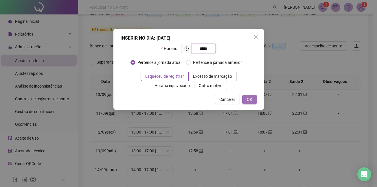
type input "*****"
click at [249, 100] on span "OK" at bounding box center [249, 99] width 5 height 6
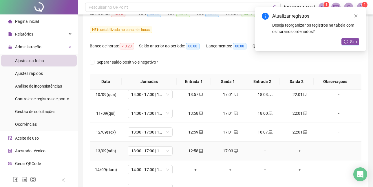
click at [263, 151] on div "+" at bounding box center [264, 151] width 25 height 6
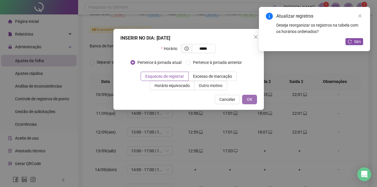
type input "*****"
click at [256, 95] on button "OK" at bounding box center [249, 99] width 15 height 9
click at [256, 95] on button "OK" at bounding box center [246, 99] width 21 height 9
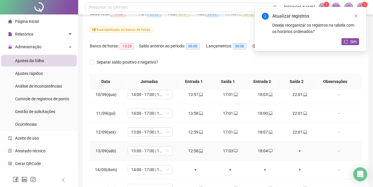
click at [299, 150] on div "+" at bounding box center [299, 151] width 25 height 6
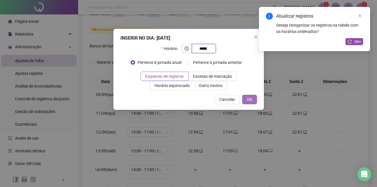
type input "*****"
click at [253, 99] on button "OK" at bounding box center [249, 99] width 15 height 9
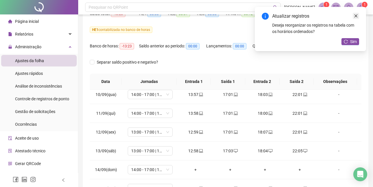
click at [356, 18] on icon "close" at bounding box center [356, 16] width 4 height 4
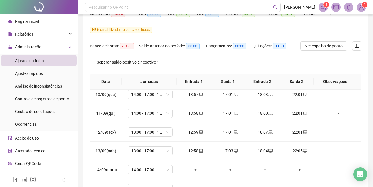
scroll to position [9, 0]
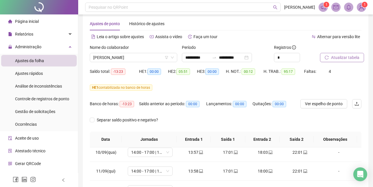
click at [335, 58] on span "Atualizar tabela" at bounding box center [345, 57] width 28 height 6
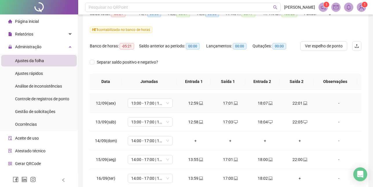
scroll to position [215, 0]
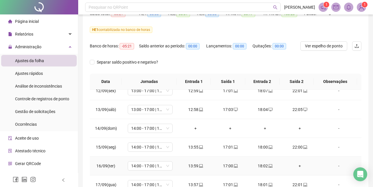
click at [296, 167] on div "+" at bounding box center [299, 166] width 25 height 6
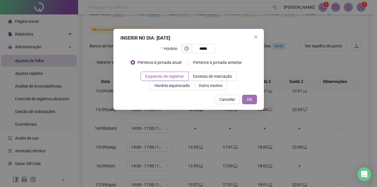
type input "*****"
click at [252, 97] on button "OK" at bounding box center [249, 99] width 15 height 9
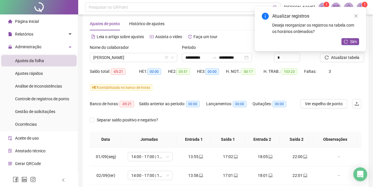
scroll to position [0, 0]
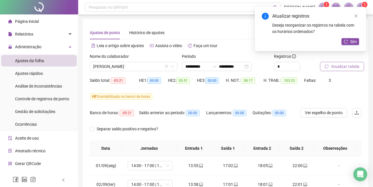
click at [335, 67] on span "Atualizar tabela" at bounding box center [345, 66] width 28 height 6
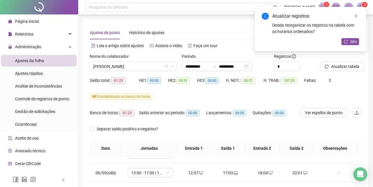
scroll to position [116, 0]
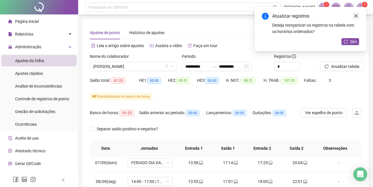
click at [356, 16] on icon "close" at bounding box center [355, 15] width 3 height 3
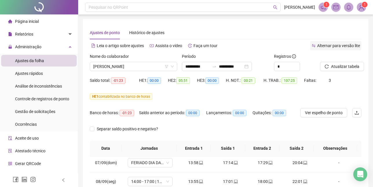
click at [357, 45] on span "Alternar para versão lite" at bounding box center [338, 45] width 43 height 5
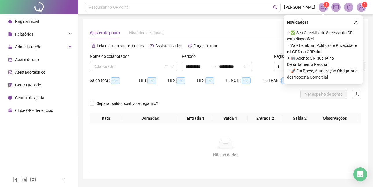
click at [31, 22] on span "Página inicial" at bounding box center [27, 21] width 24 height 5
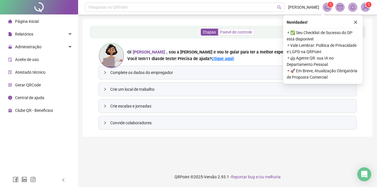
click at [242, 32] on span "Painel de controle" at bounding box center [236, 32] width 32 height 5
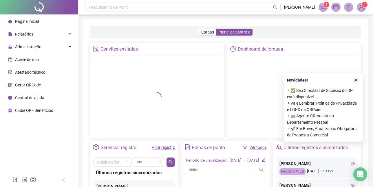
scroll to position [58, 0]
